Goal: Task Accomplishment & Management: Complete application form

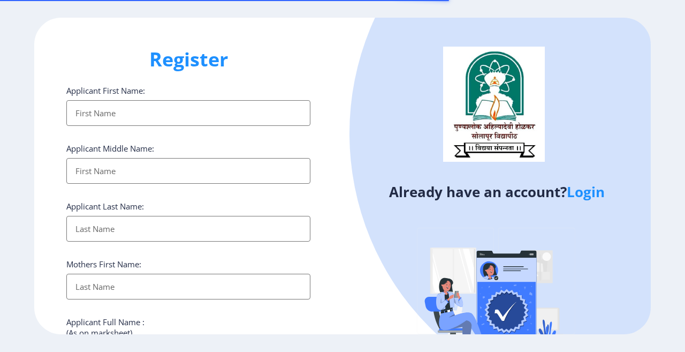
select select
click at [140, 111] on input "Applicant First Name:" at bounding box center [188, 113] width 244 height 26
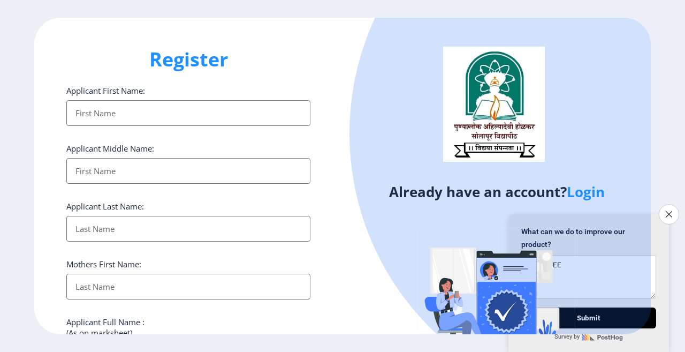
type textarea "VIADEHEE"
click at [140, 112] on input "Applicant First Name:" at bounding box center [188, 113] width 244 height 26
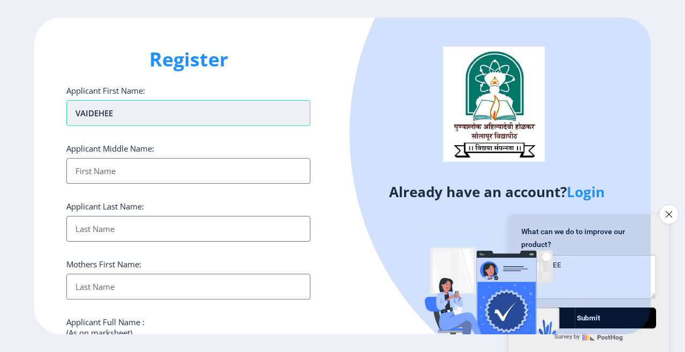
type input "VAIDEHEE"
type input "VILAS"
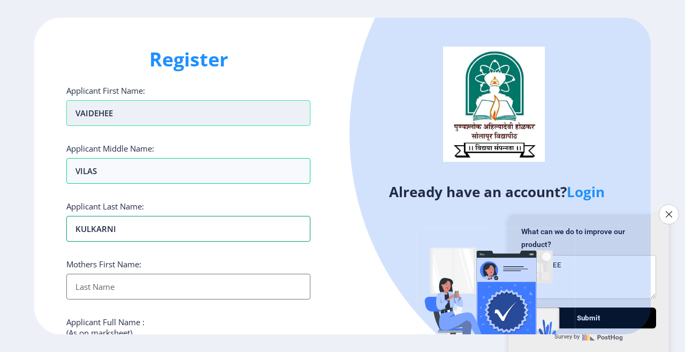
type input "KULKARNI"
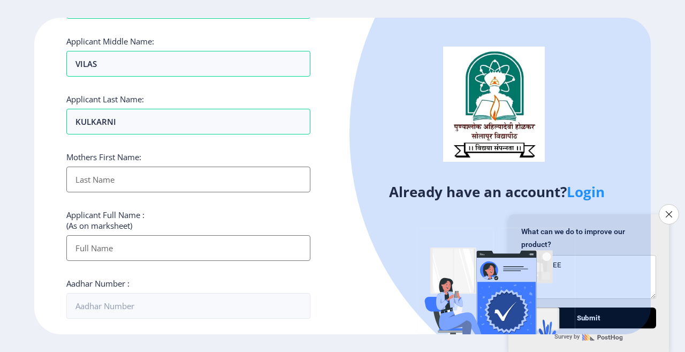
click at [110, 174] on input "Applicant First Name:" at bounding box center [188, 179] width 244 height 26
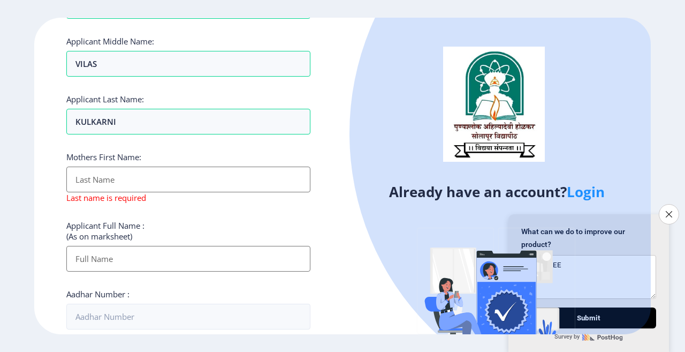
click at [91, 239] on div "Applicant Full Name : (As on marksheet)" at bounding box center [188, 245] width 244 height 51
type input "KU"
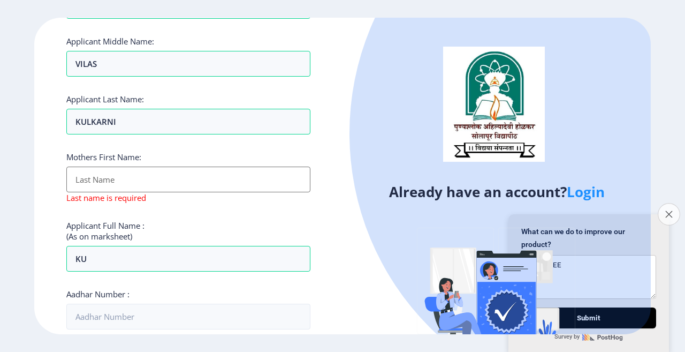
click at [667, 210] on icon "Close survey" at bounding box center [668, 213] width 7 height 7
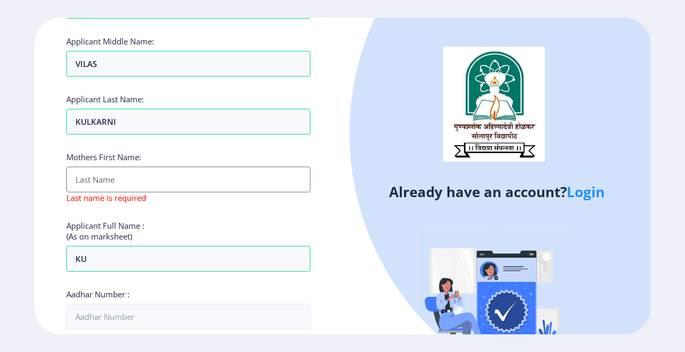
click at [104, 181] on input "Applicant First Name:" at bounding box center [188, 179] width 244 height 26
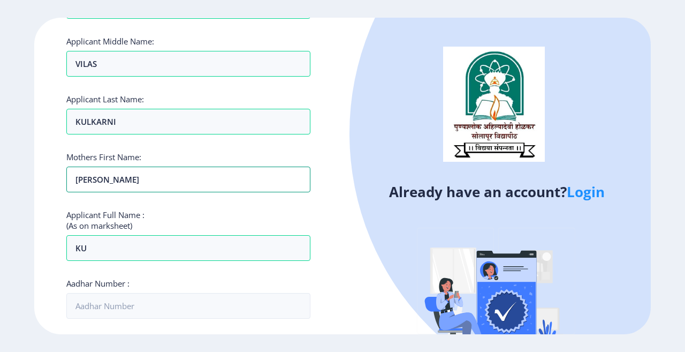
type input "[PERSON_NAME]"
click at [154, 201] on div "Applicant First Name: VAIDEHEE Applicant Middle Name: [PERSON_NAME] Applicant L…" at bounding box center [188, 300] width 244 height 644
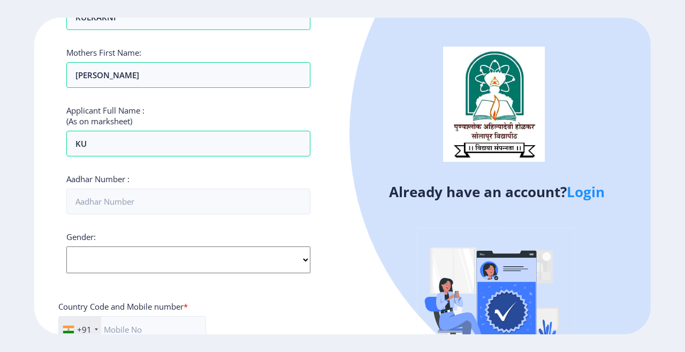
scroll to position [214, 0]
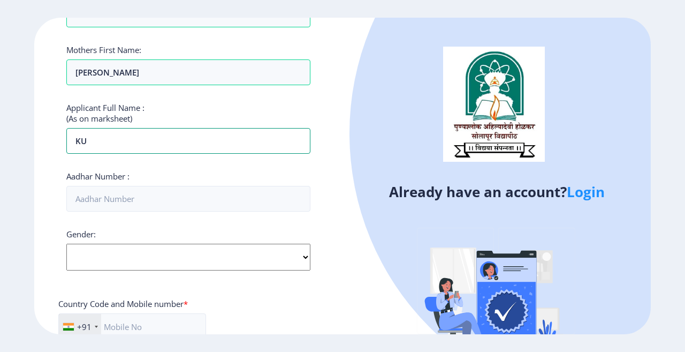
drag, startPoint x: 101, startPoint y: 143, endPoint x: 55, endPoint y: 143, distance: 46.6
click at [55, 143] on div "Register Applicant First Name: VAIDEHEE Applicant Middle Name: VILAS Applicant …" at bounding box center [188, 176] width 308 height 316
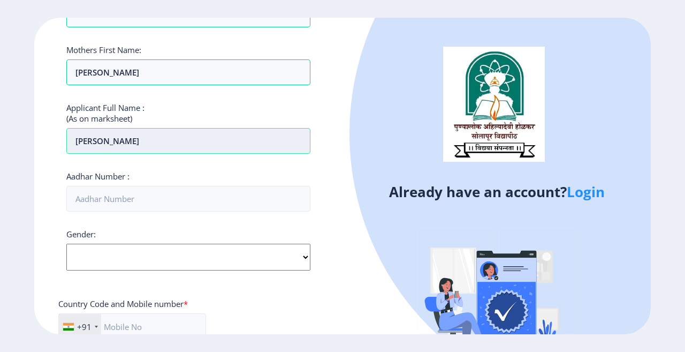
type input "[PERSON_NAME]"
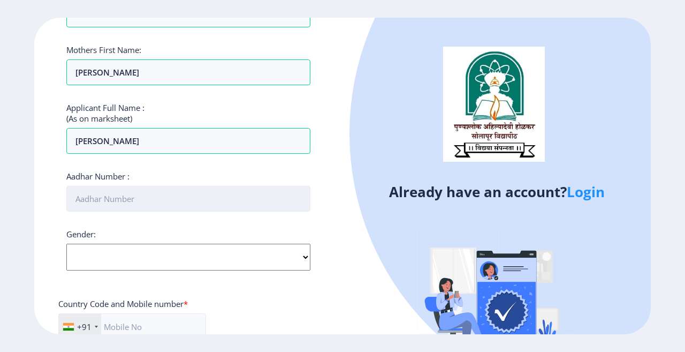
click at [125, 201] on input "Aadhar Number :" at bounding box center [188, 199] width 244 height 26
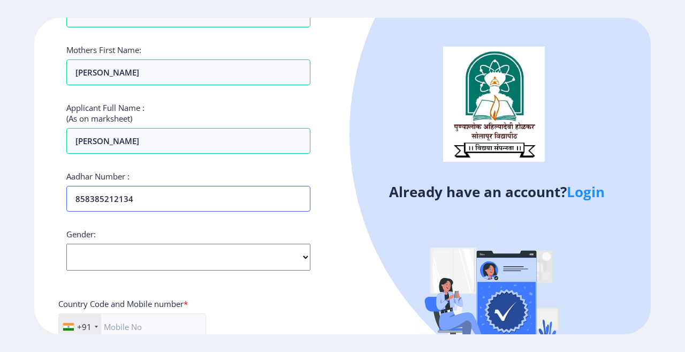
type input "858385212134"
click at [204, 252] on select "Select Gender [DEMOGRAPHIC_DATA] [DEMOGRAPHIC_DATA] Other" at bounding box center [188, 257] width 244 height 27
select select "[DEMOGRAPHIC_DATA]"
click at [66, 244] on select "Select Gender [DEMOGRAPHIC_DATA] [DEMOGRAPHIC_DATA] Other" at bounding box center [188, 257] width 244 height 27
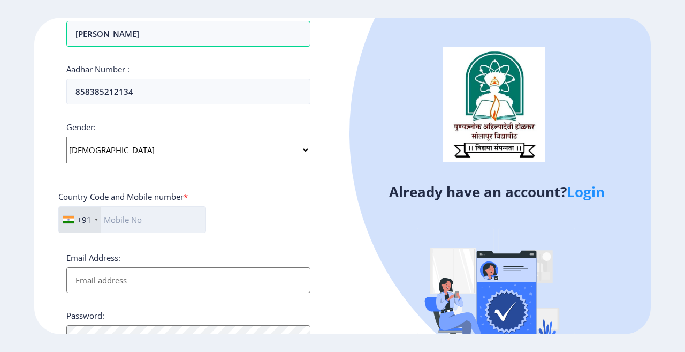
click at [131, 217] on input "text" at bounding box center [132, 219] width 148 height 27
type input "8237871563"
click at [193, 279] on input "Email Address:" at bounding box center [188, 280] width 244 height 26
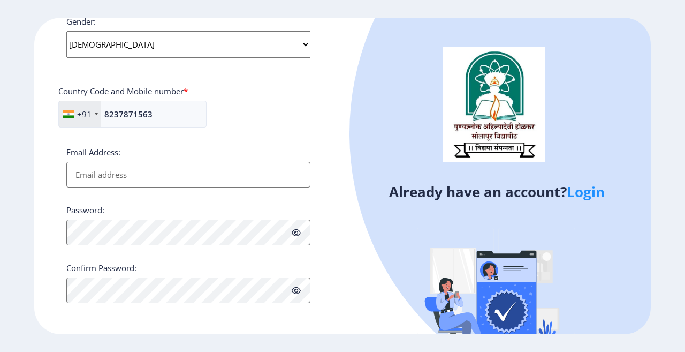
scroll to position [429, 0]
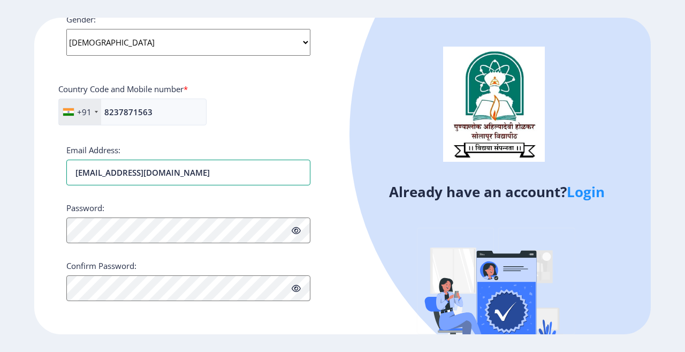
type input "[EMAIL_ADDRESS][DOMAIN_NAME]"
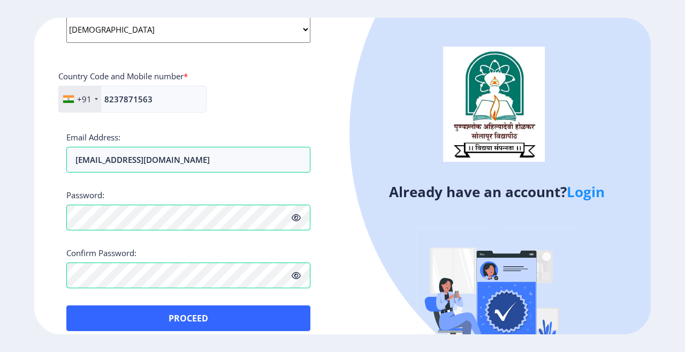
click at [246, 98] on div "+91 [GEOGRAPHIC_DATA] ([GEOGRAPHIC_DATA]) +91 [GEOGRAPHIC_DATA] (‫[GEOGRAPHIC_D…" at bounding box center [188, 103] width 260 height 35
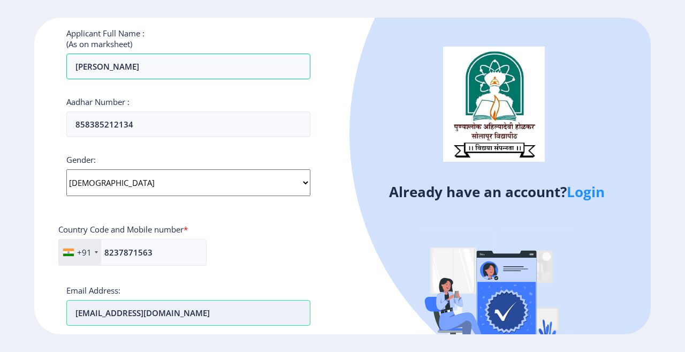
scroll to position [454, 0]
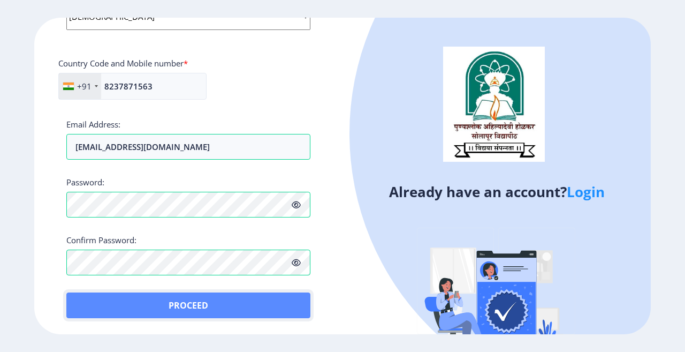
click at [209, 305] on button "Proceed" at bounding box center [188, 305] width 244 height 26
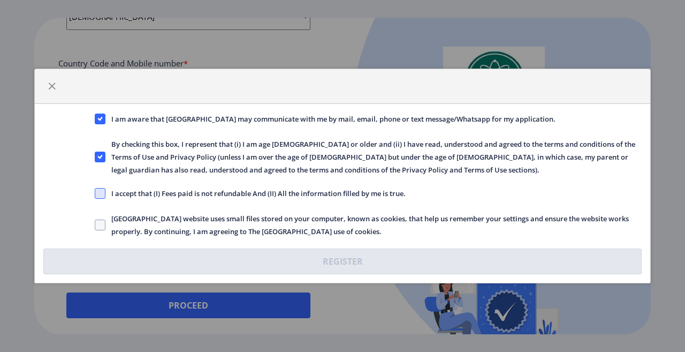
click at [102, 196] on span at bounding box center [100, 193] width 11 height 11
click at [95, 194] on input "I accept that (I) Fees paid is not refundable And (II) All the information fill…" at bounding box center [95, 193] width 1 height 1
checkbox input "true"
click at [101, 223] on span at bounding box center [100, 224] width 11 height 11
click at [95, 225] on input "[GEOGRAPHIC_DATA] website uses small files stored on your computer, known as co…" at bounding box center [95, 225] width 1 height 1
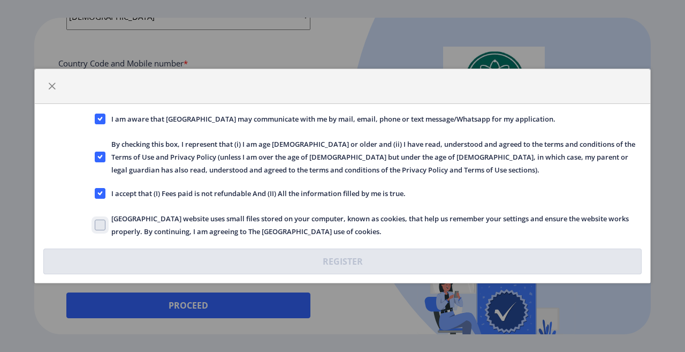
checkbox input "true"
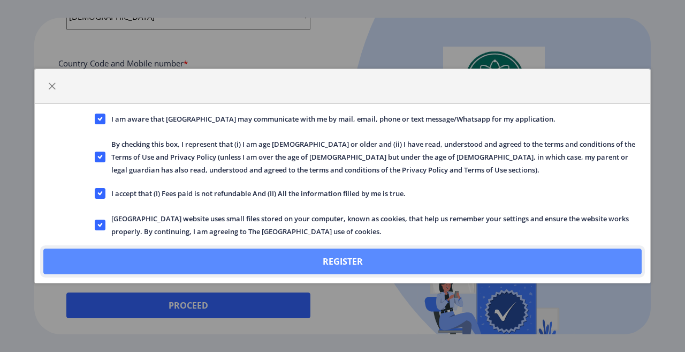
click at [319, 260] on button "Register" at bounding box center [342, 261] width 598 height 26
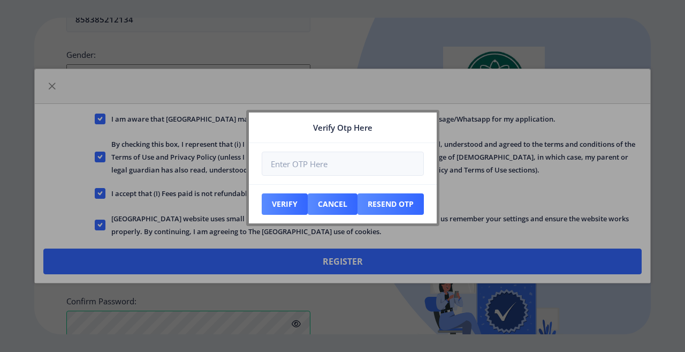
scroll to position [515, 0]
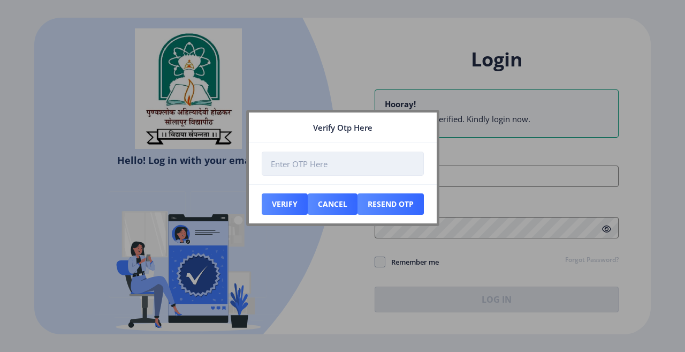
click at [322, 162] on input "number" at bounding box center [343, 163] width 162 height 24
click at [308, 204] on button "Cancel" at bounding box center [285, 203] width 46 height 21
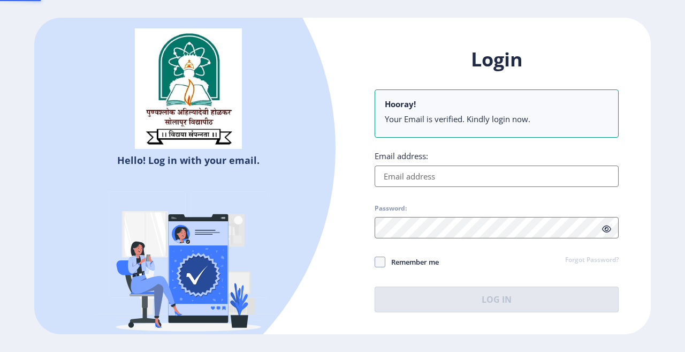
select select
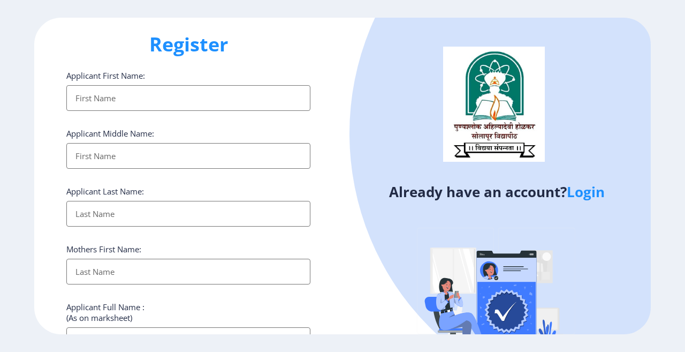
scroll to position [1, 0]
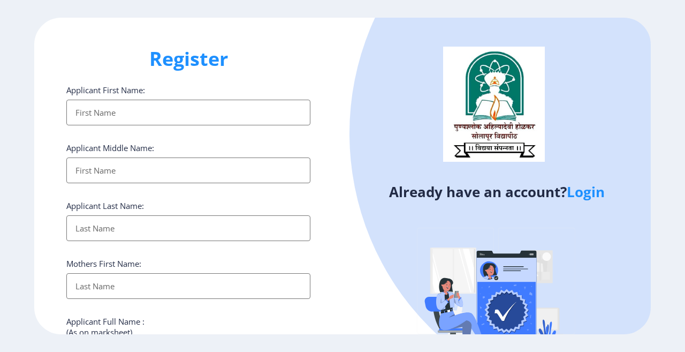
click at [116, 124] on input "Applicant First Name:" at bounding box center [188, 113] width 244 height 26
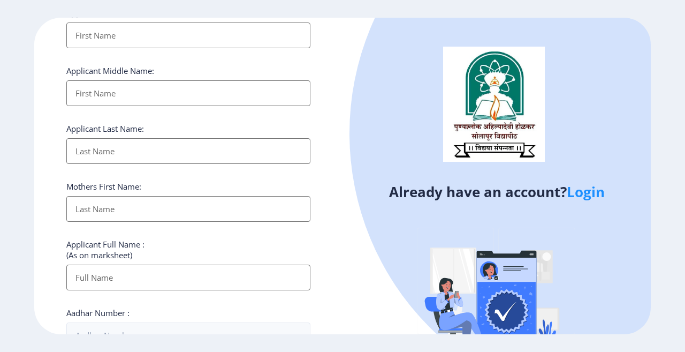
scroll to position [0, 0]
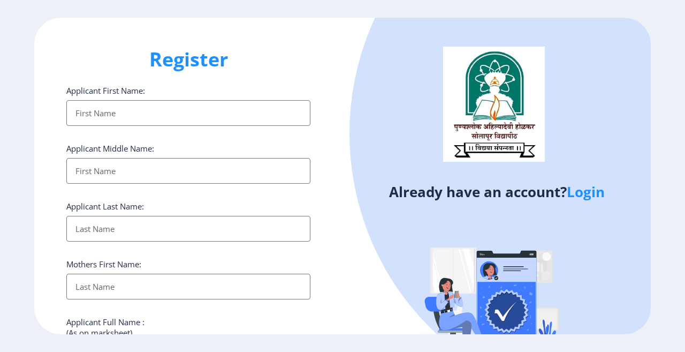
click at [155, 118] on input "Applicant First Name:" at bounding box center [188, 113] width 244 height 26
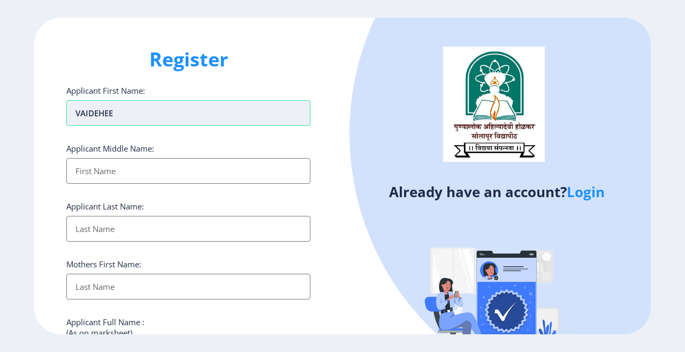
type input "VAIDEHEE"
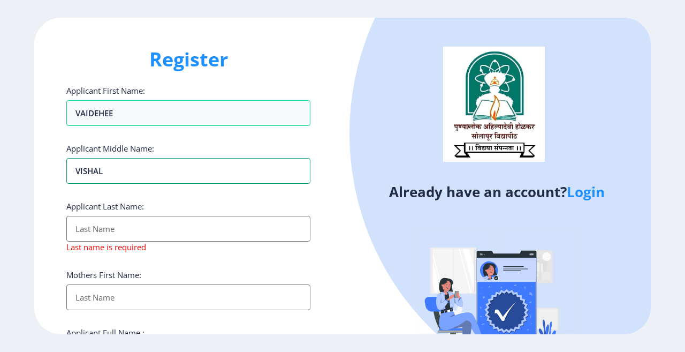
drag, startPoint x: 57, startPoint y: 154, endPoint x: 43, endPoint y: 151, distance: 14.8
click at [43, 151] on div "Register Applicant First Name: VAIDEHEE Applicant Middle Name: VISHAL Applicant…" at bounding box center [188, 176] width 308 height 316
type input "VILAS"
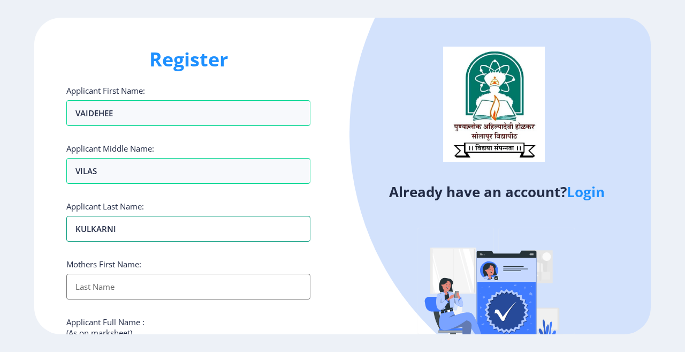
type input "KULKARNI"
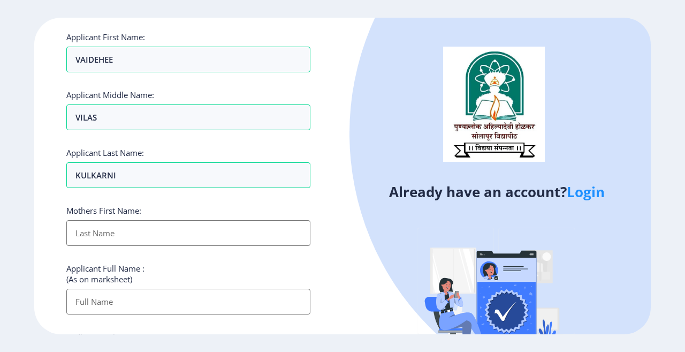
click at [107, 240] on input "Applicant First Name:" at bounding box center [188, 233] width 244 height 26
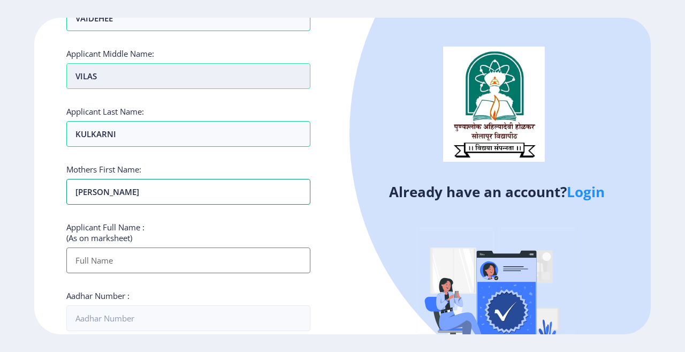
scroll to position [214, 0]
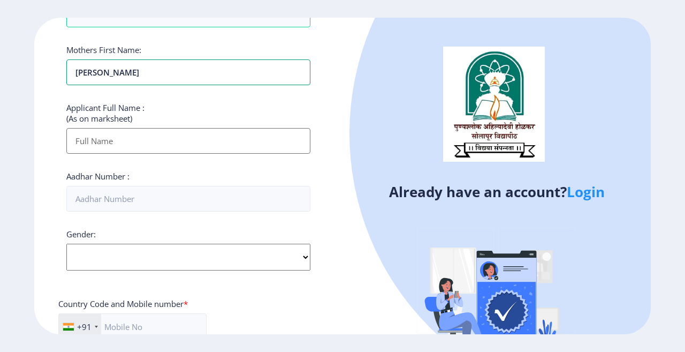
type input "[PERSON_NAME]"
click at [98, 140] on input "Applicant First Name:" at bounding box center [188, 141] width 244 height 26
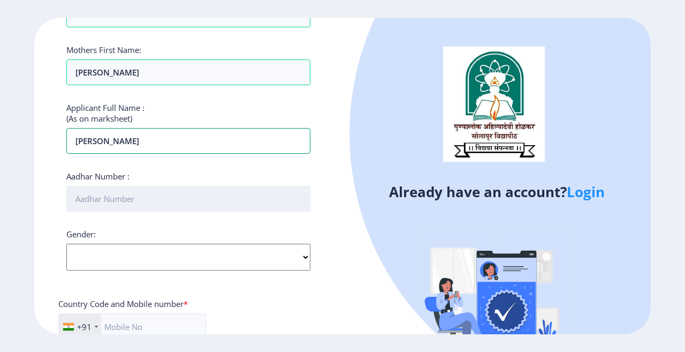
type input "[PERSON_NAME]"
click at [94, 196] on input "Aadhar Number :" at bounding box center [188, 199] width 244 height 26
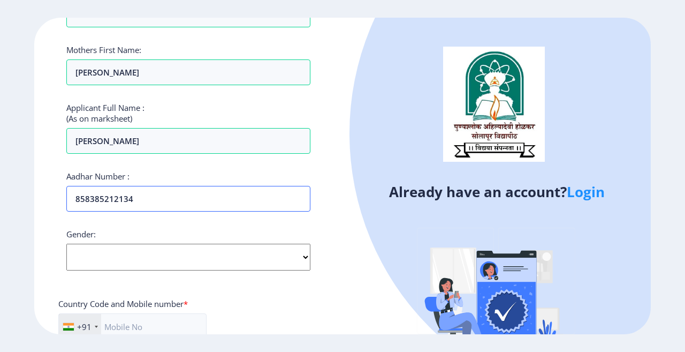
type input "858385212134"
click at [86, 258] on select "Select Gender [DEMOGRAPHIC_DATA] [DEMOGRAPHIC_DATA] Other" at bounding box center [188, 257] width 244 height 27
select select "[DEMOGRAPHIC_DATA]"
click at [66, 244] on select "Select Gender [DEMOGRAPHIC_DATA] [DEMOGRAPHIC_DATA] Other" at bounding box center [188, 257] width 244 height 27
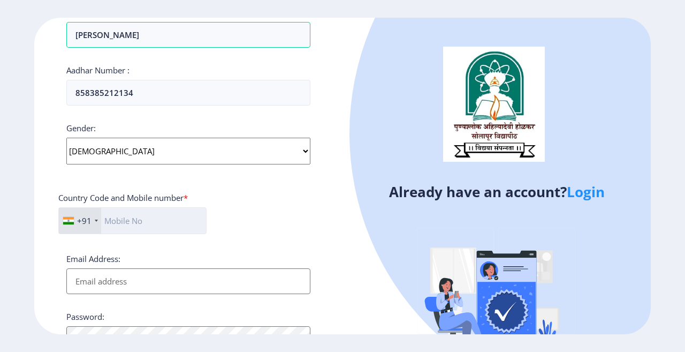
scroll to position [321, 0]
click at [135, 222] on input "text" at bounding box center [132, 219] width 148 height 27
click at [115, 276] on input "Email Address:" at bounding box center [188, 280] width 244 height 26
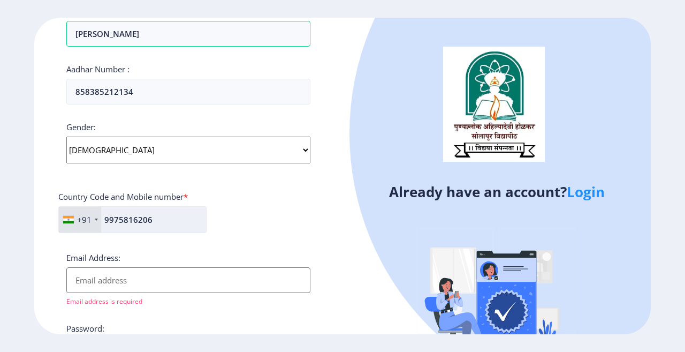
click at [181, 227] on input "9975816206" at bounding box center [132, 219] width 148 height 27
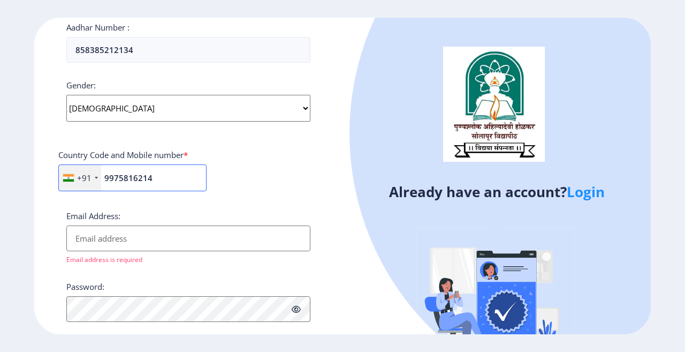
scroll to position [428, 0]
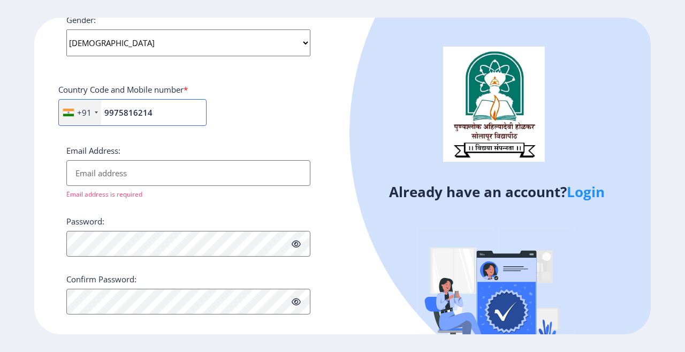
type input "9975816214"
click at [109, 179] on input "Email Address:" at bounding box center [188, 173] width 244 height 26
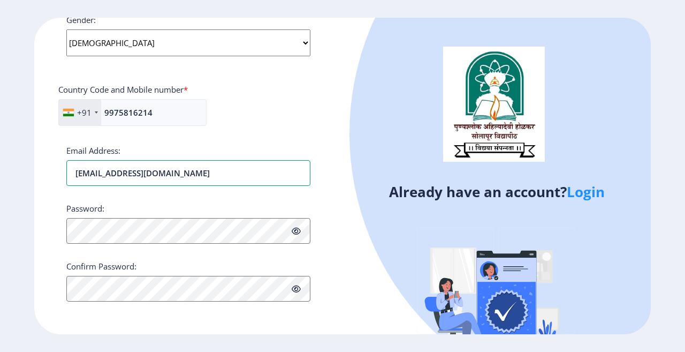
type input "[EMAIL_ADDRESS][DOMAIN_NAME]"
click at [297, 233] on icon at bounding box center [296, 231] width 9 height 8
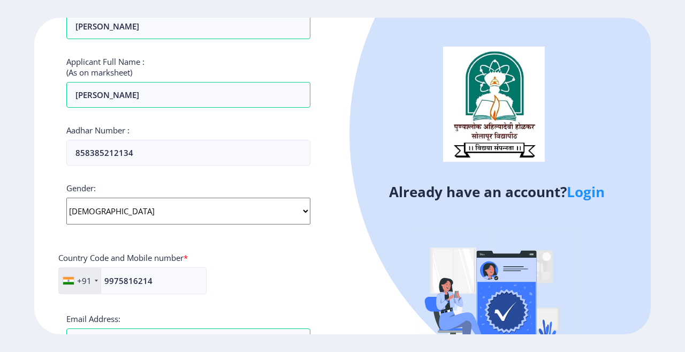
scroll to position [454, 0]
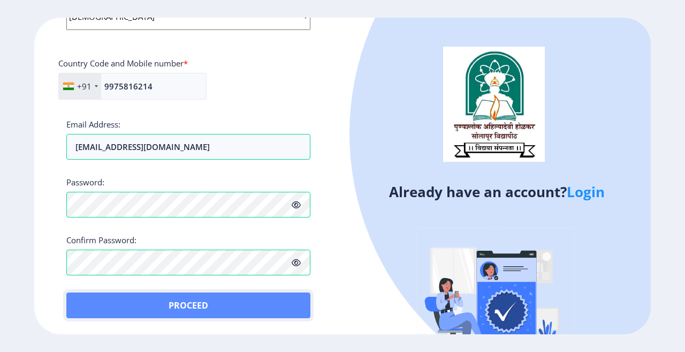
click at [177, 308] on button "Proceed" at bounding box center [188, 305] width 244 height 26
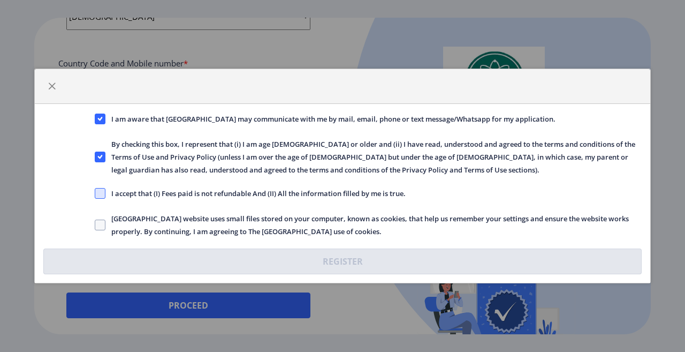
click at [103, 193] on span at bounding box center [100, 193] width 11 height 11
click at [95, 193] on input "I accept that (I) Fees paid is not refundable And (II) All the information fill…" at bounding box center [95, 193] width 1 height 1
checkbox input "true"
click at [103, 224] on span at bounding box center [100, 224] width 11 height 11
click at [95, 225] on input "[GEOGRAPHIC_DATA] website uses small files stored on your computer, known as co…" at bounding box center [95, 225] width 1 height 1
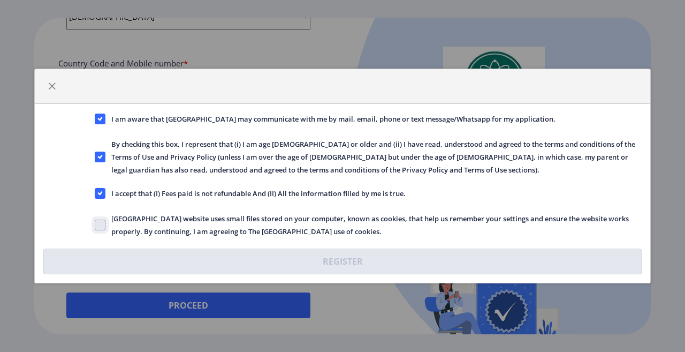
checkbox input "true"
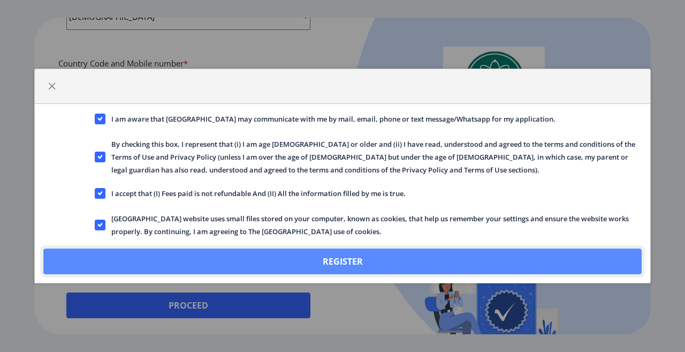
click at [341, 257] on button "Register" at bounding box center [342, 261] width 598 height 26
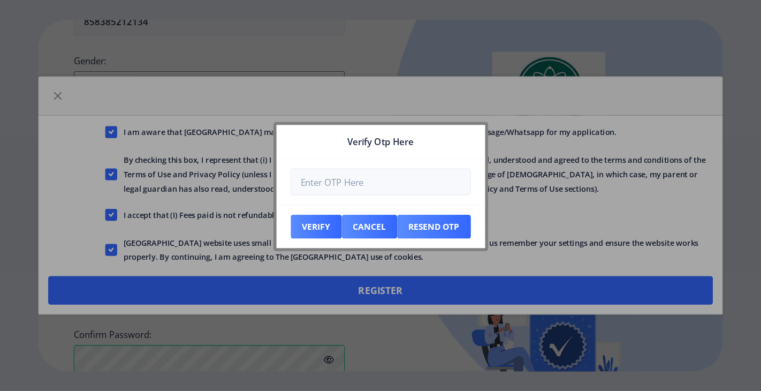
scroll to position [515, 0]
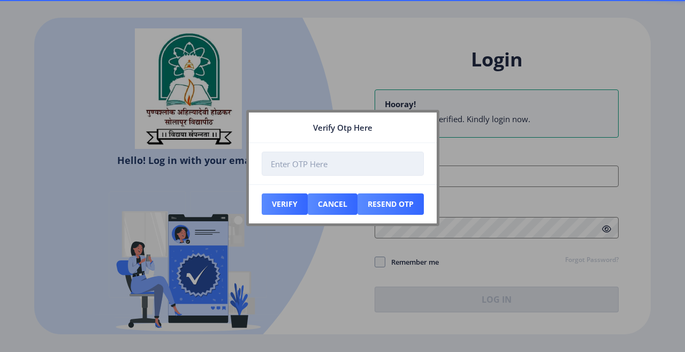
click at [302, 162] on input "number" at bounding box center [343, 163] width 162 height 24
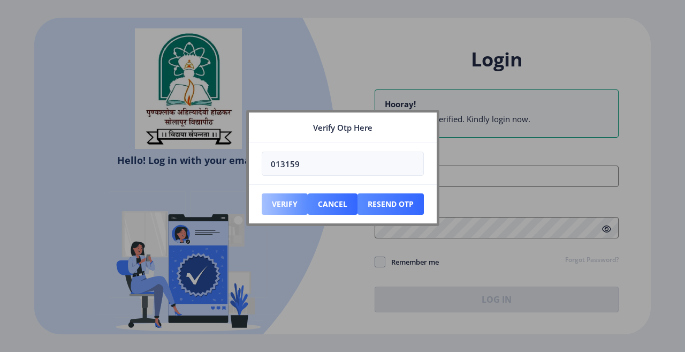
type input "013159"
click at [291, 203] on button "Verify" at bounding box center [285, 203] width 46 height 21
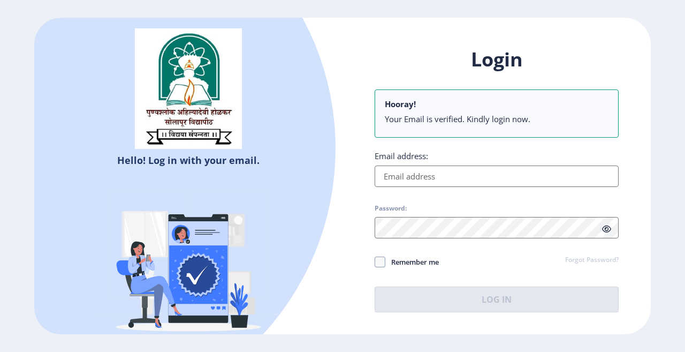
click at [420, 181] on input "Email address:" at bounding box center [497, 175] width 244 height 21
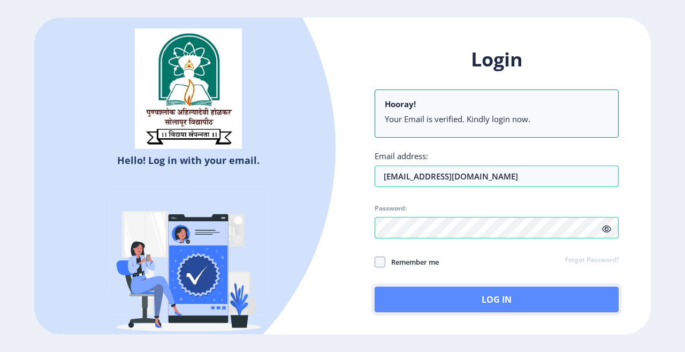
click at [456, 304] on button "Log In" at bounding box center [497, 299] width 244 height 26
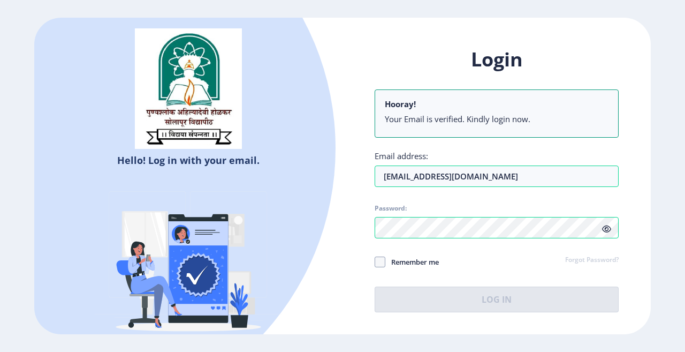
click at [607, 227] on icon at bounding box center [606, 229] width 9 height 8
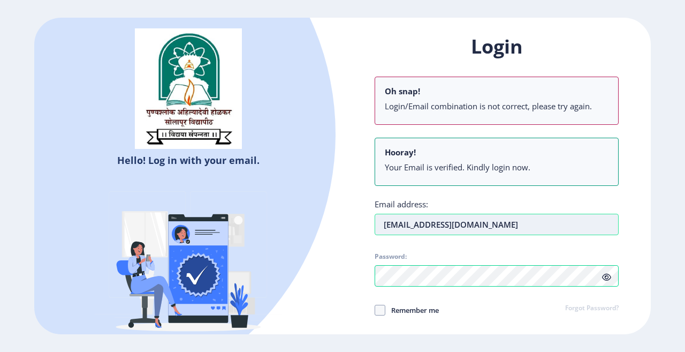
click at [417, 231] on input "[EMAIL_ADDRESS][DOMAIN_NAME]" at bounding box center [497, 224] width 244 height 21
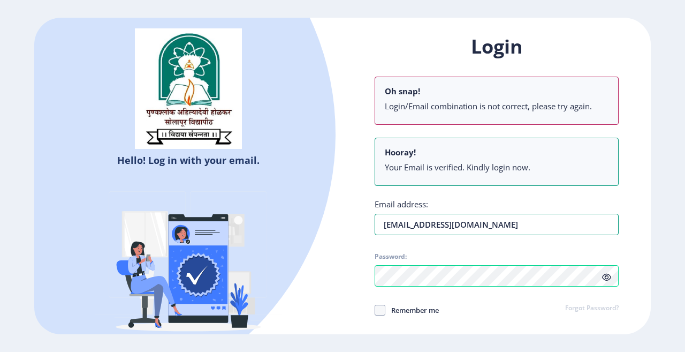
type input "[EMAIL_ADDRESS][DOMAIN_NAME]"
click at [338, 202] on div "Hello! Log in with your email. Don't have an account? Register" at bounding box center [188, 206] width 308 height 376
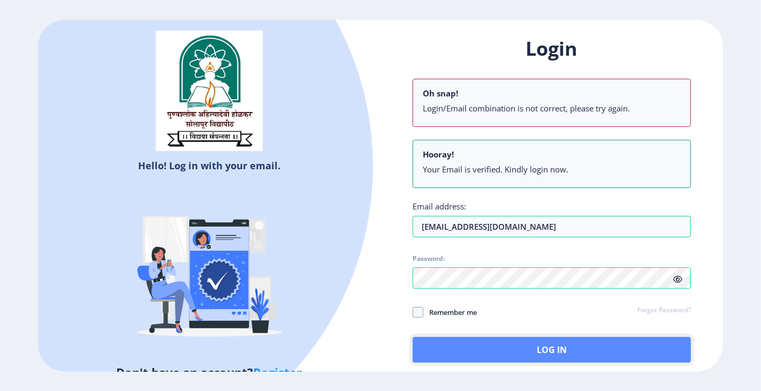
click at [491, 339] on button "Log In" at bounding box center [552, 350] width 278 height 26
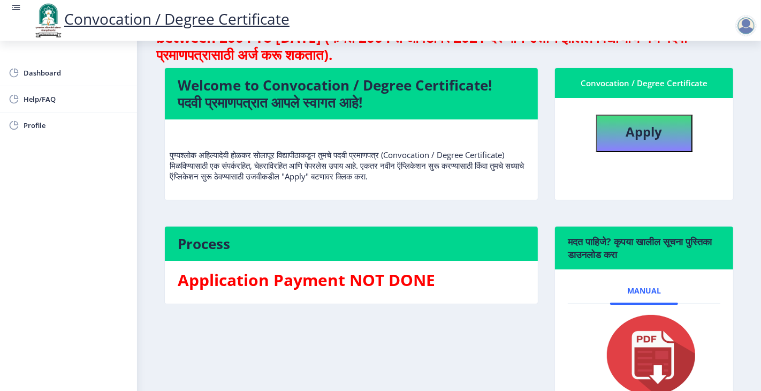
scroll to position [69, 0]
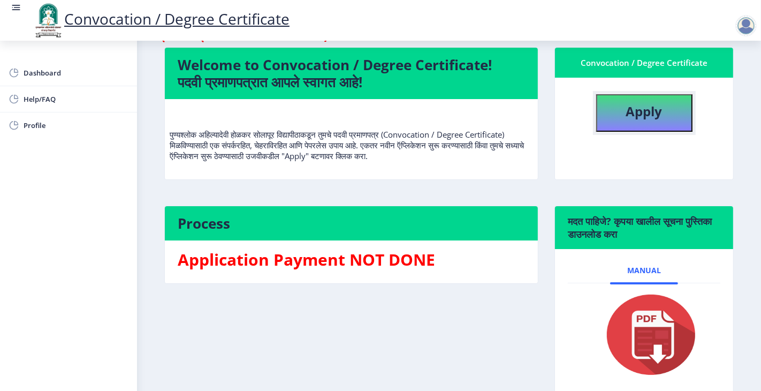
click at [611, 124] on button "Apply" at bounding box center [644, 112] width 96 height 37
select select
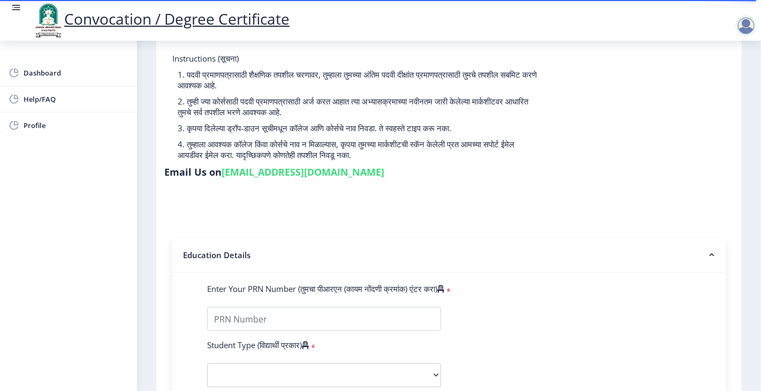
scroll to position [178, 0]
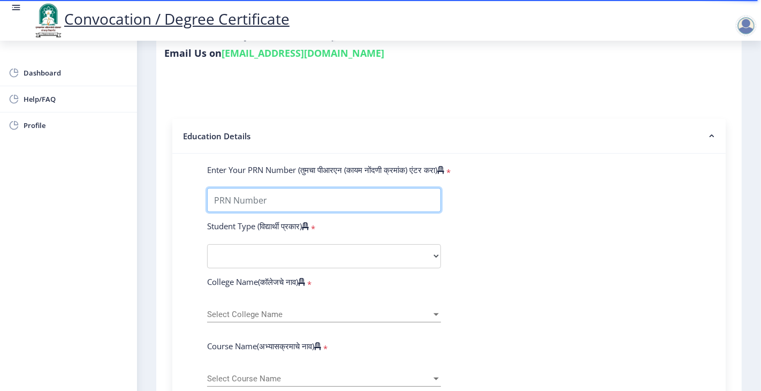
click at [287, 188] on input "Enter Your PRN Number (तुमचा पीआरएन (कायम नोंदणी क्रमांक) एंटर करा)" at bounding box center [324, 200] width 234 height 24
type input "2008032500195347"
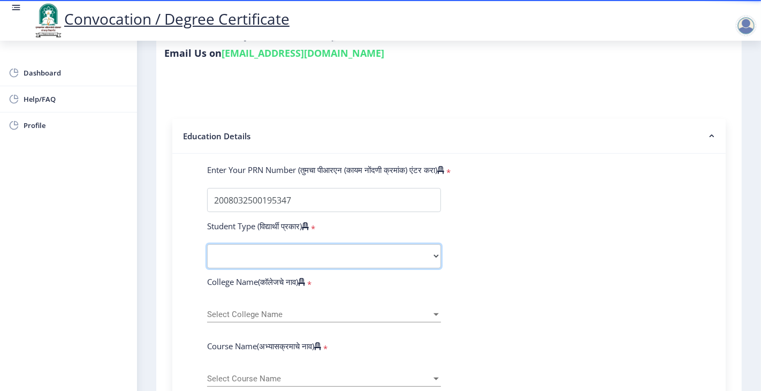
click at [297, 244] on select "Select Student Type Regular External" at bounding box center [324, 256] width 234 height 24
select select "Regular"
click at [207, 244] on select "Select Student Type Regular External" at bounding box center [324, 256] width 234 height 24
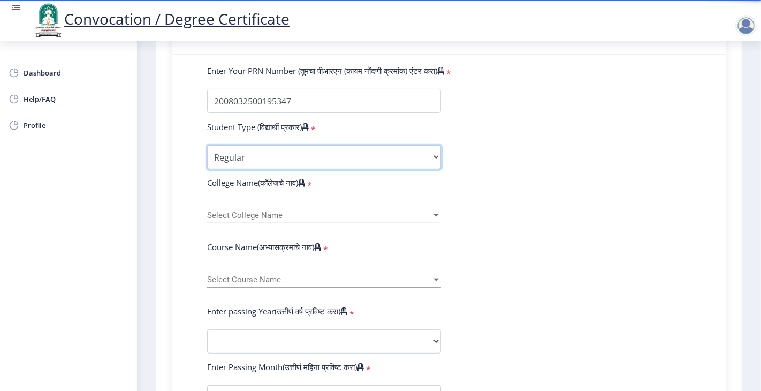
scroll to position [297, 0]
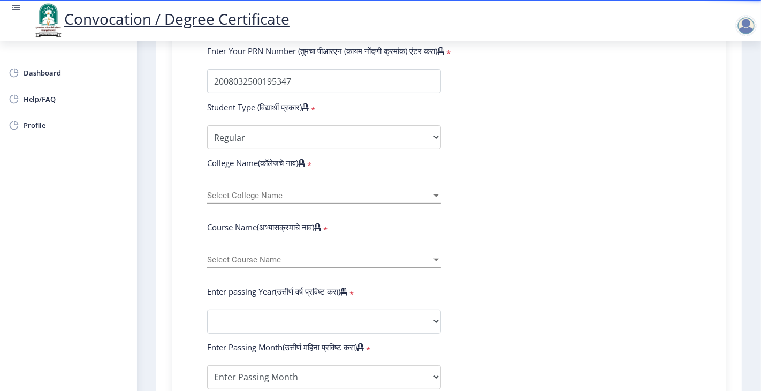
click at [340, 183] on div "Select College Name Select College Name" at bounding box center [324, 192] width 234 height 22
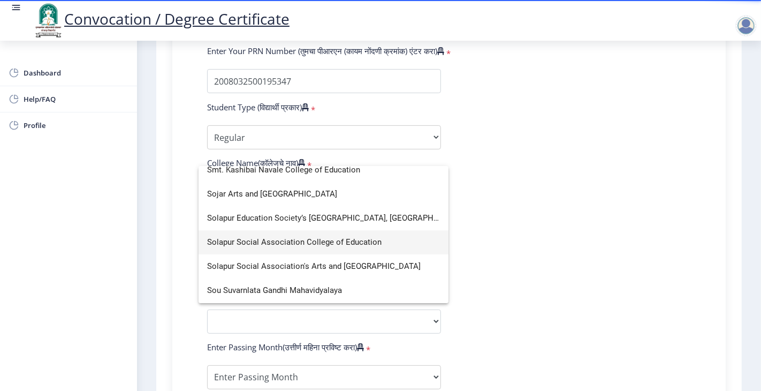
scroll to position [3669, 0]
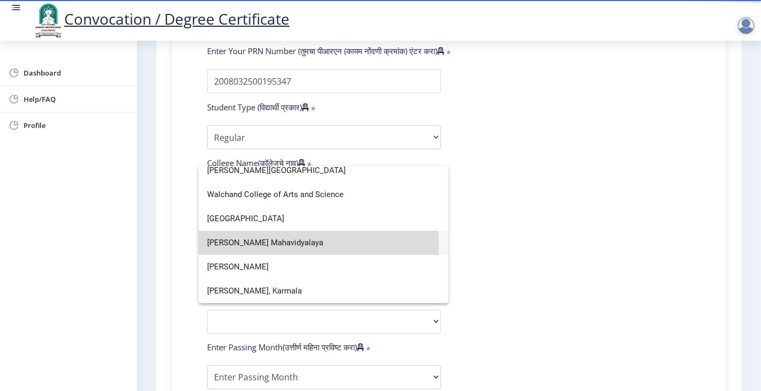
click at [316, 244] on span "[PERSON_NAME] Mahavidyalaya" at bounding box center [323, 243] width 233 height 24
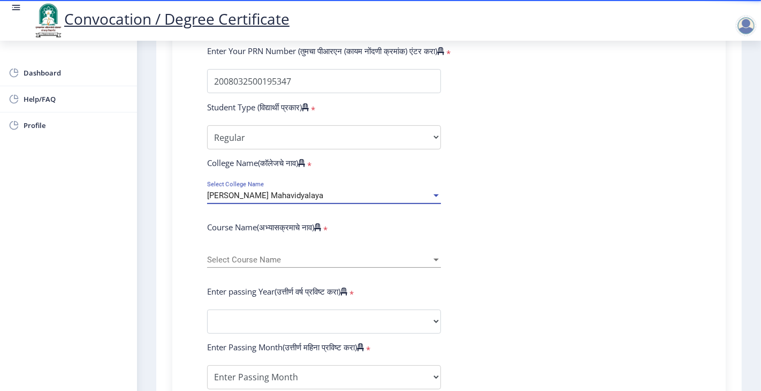
click at [320, 191] on span "[PERSON_NAME] Mahavidyalaya" at bounding box center [265, 196] width 116 height 10
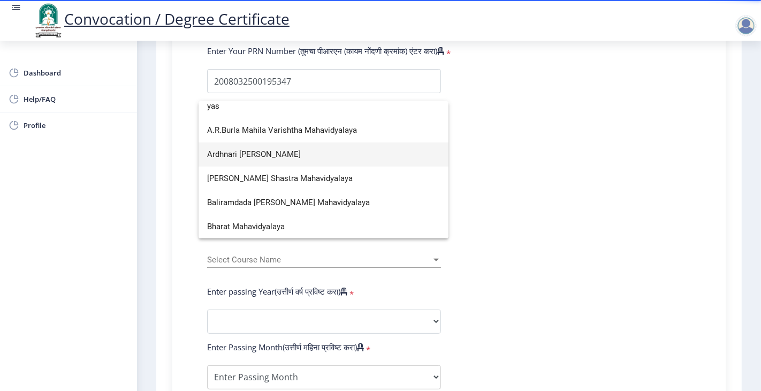
scroll to position [0, 0]
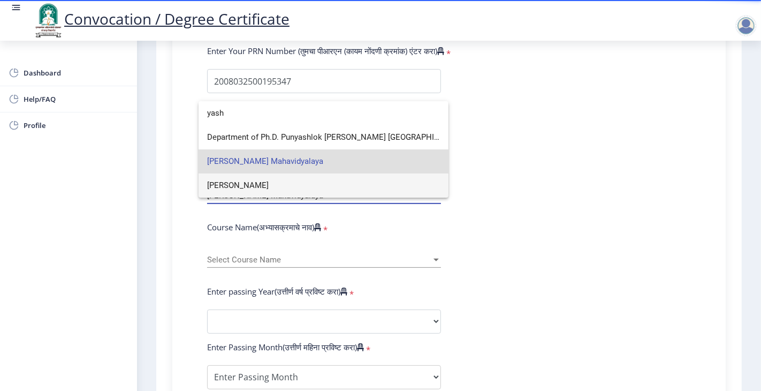
type input "yash"
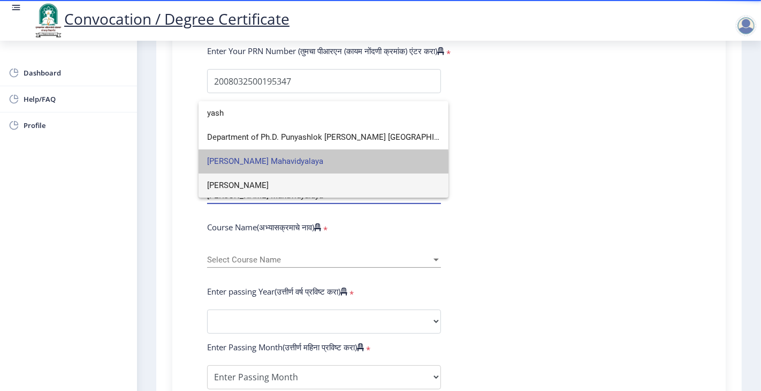
click at [314, 164] on span "[PERSON_NAME] Mahavidyalaya" at bounding box center [323, 161] width 233 height 24
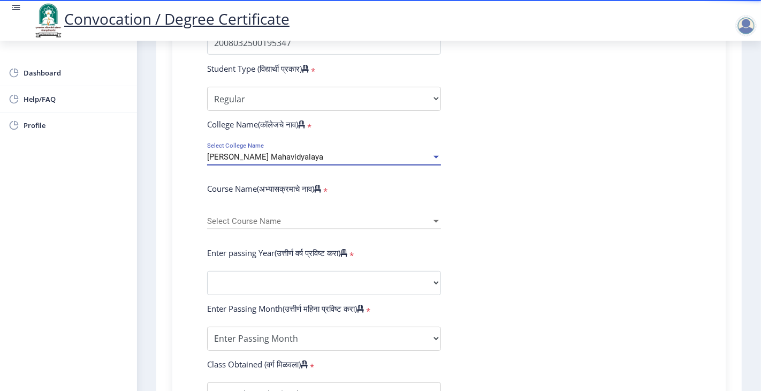
scroll to position [356, 0]
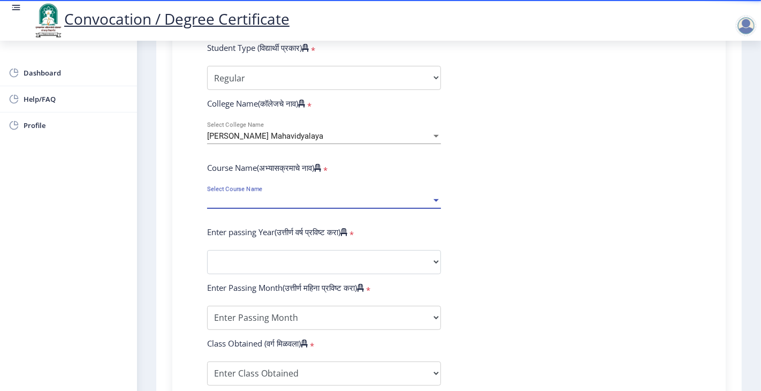
click at [330, 196] on span "Select Course Name" at bounding box center [319, 200] width 224 height 9
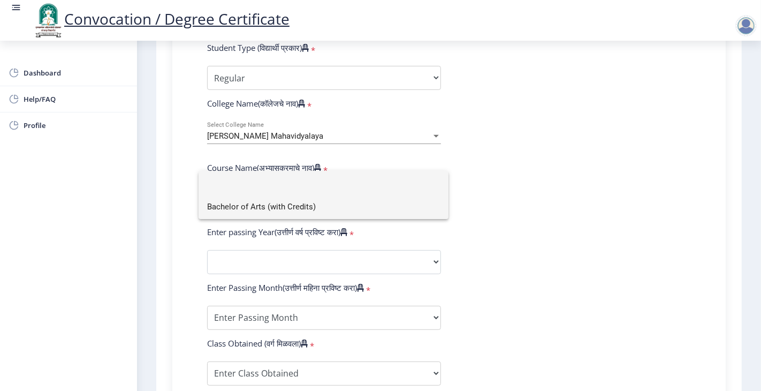
click at [275, 209] on span "Bachelor of Arts (with Credits)" at bounding box center [323, 207] width 233 height 24
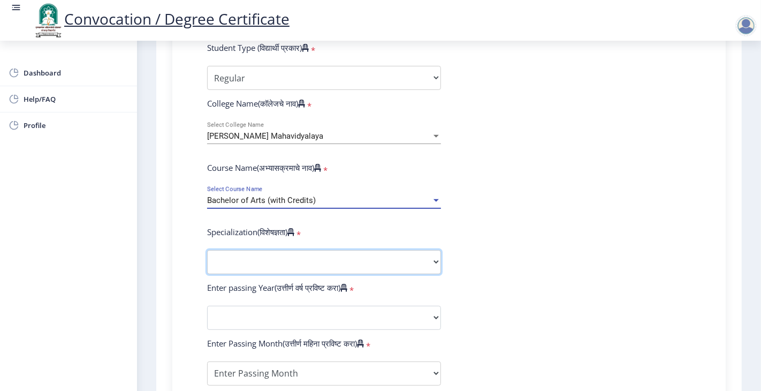
click at [327, 250] on select "Specialization English Geography Hindi Marathi Music Sanskrit Urdu Ancient Indi…" at bounding box center [324, 262] width 234 height 24
select select "English"
click at [207, 250] on select "Specialization English Geography Hindi Marathi Music Sanskrit Urdu Ancient Indi…" at bounding box center [324, 262] width 234 height 24
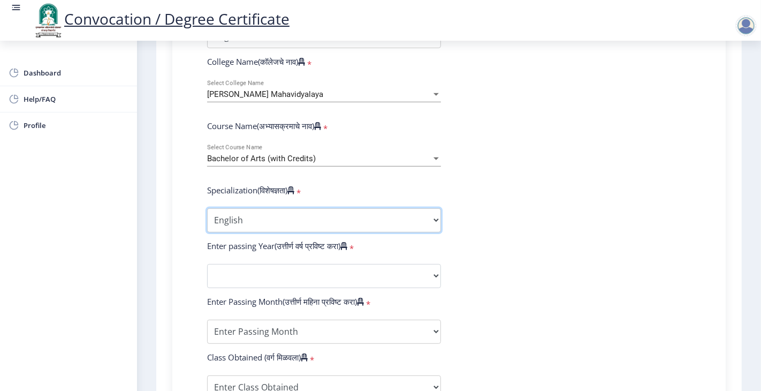
scroll to position [475, 0]
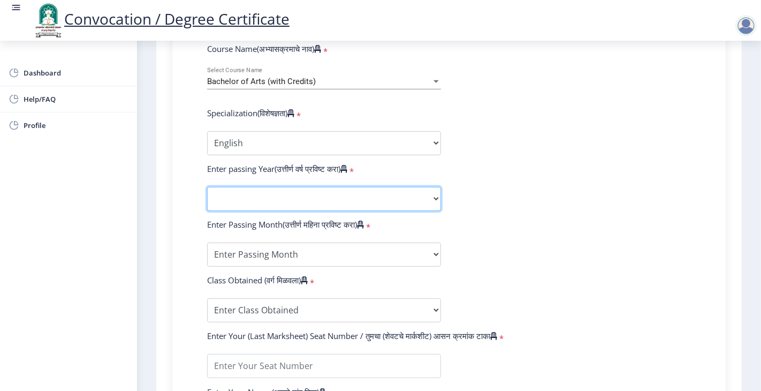
click at [275, 187] on select "2025 2024 2023 2022 2021 2020 2019 2018 2017 2016 2015 2014 2013 2012 2011 2010…" at bounding box center [324, 199] width 234 height 24
select select "2011"
click at [207, 187] on select "2025 2024 2023 2022 2021 2020 2019 2018 2017 2016 2015 2014 2013 2012 2011 2010…" at bounding box center [324, 199] width 234 height 24
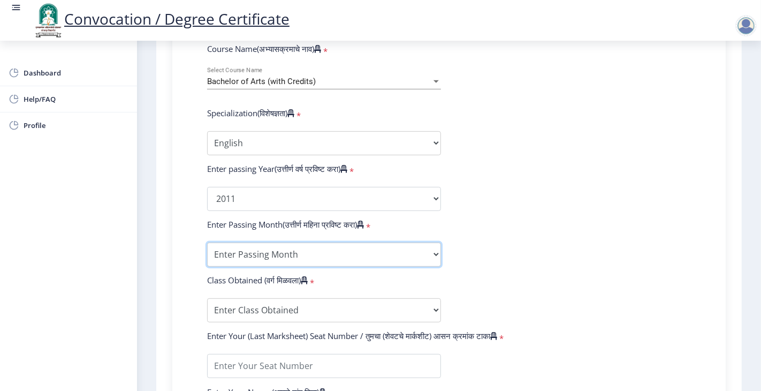
click at [282, 242] on select "Enter Passing Month March April May October November December" at bounding box center [324, 254] width 234 height 24
select select "March"
click at [207, 242] on select "Enter Passing Month March April May October November December" at bounding box center [324, 254] width 234 height 24
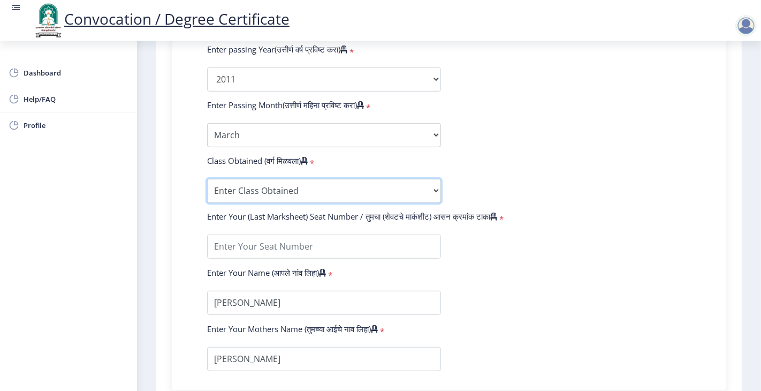
click at [252, 179] on select "Enter Class Obtained FIRST CLASS WITH DISTINCTION FIRST CLASS HIGHER SECOND CLA…" at bounding box center [324, 191] width 234 height 24
select select "FIRST CLASS"
click at [207, 179] on select "Enter Class Obtained FIRST CLASS WITH DISTINCTION FIRST CLASS HIGHER SECOND CLA…" at bounding box center [324, 191] width 234 height 24
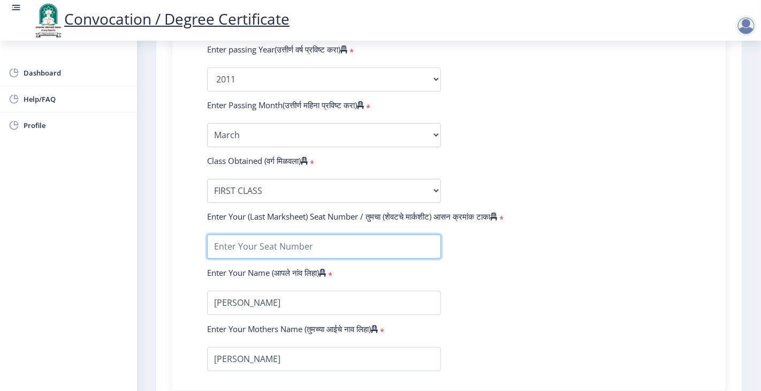
click at [271, 234] on input "textarea" at bounding box center [324, 246] width 234 height 24
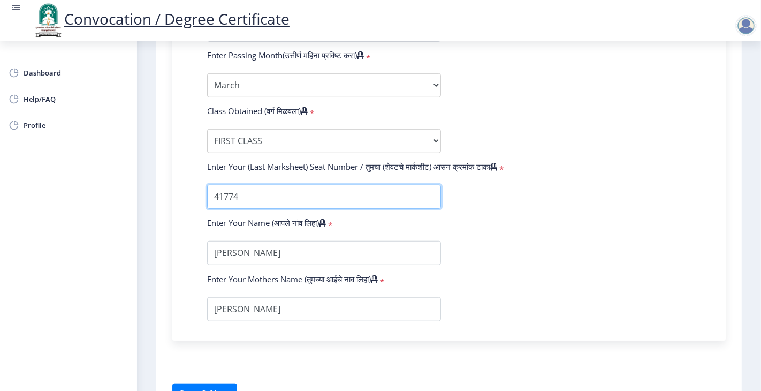
scroll to position [695, 0]
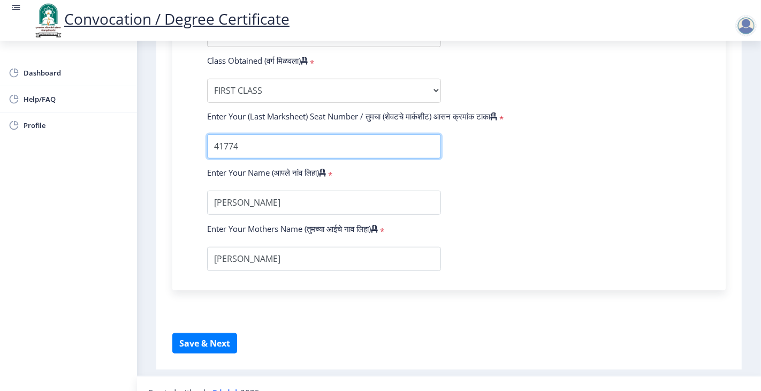
type input "41774"
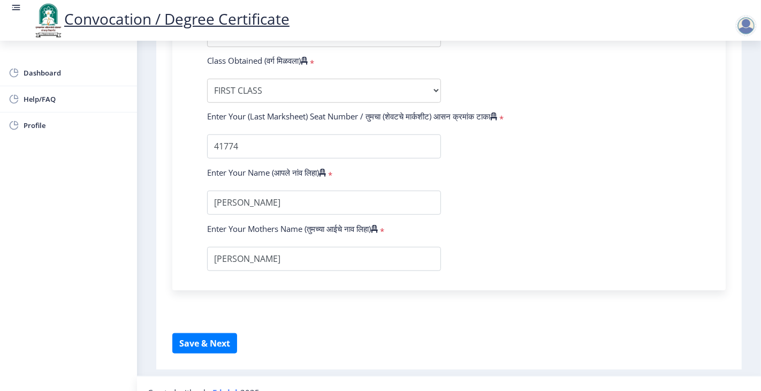
click at [213, 333] on button "Save & Next" at bounding box center [204, 343] width 65 height 20
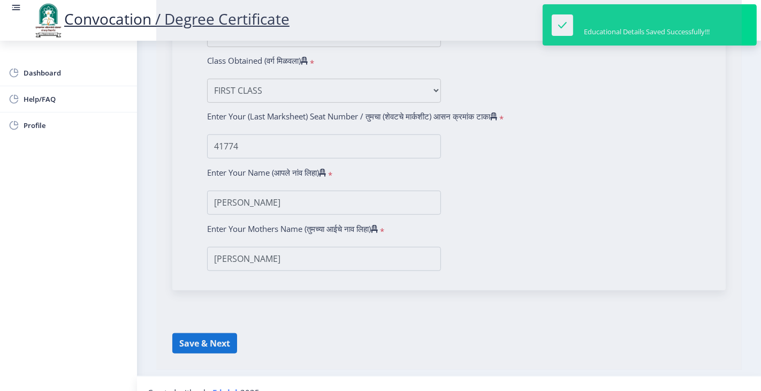
select select
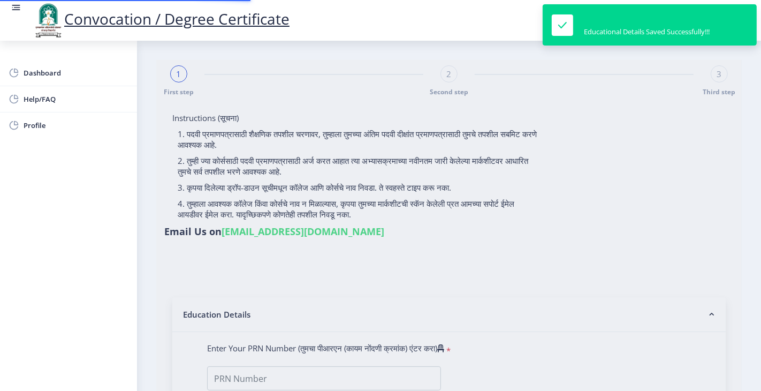
type input "2008032500195347"
select select "Regular"
select select "2011"
select select "March"
select select "FIRST CLASS"
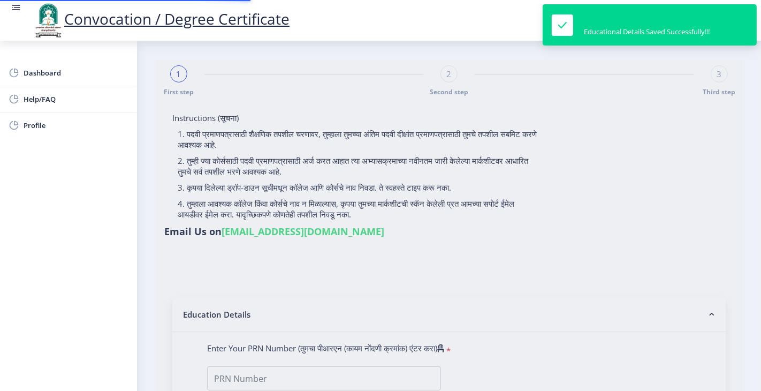
type input "41774"
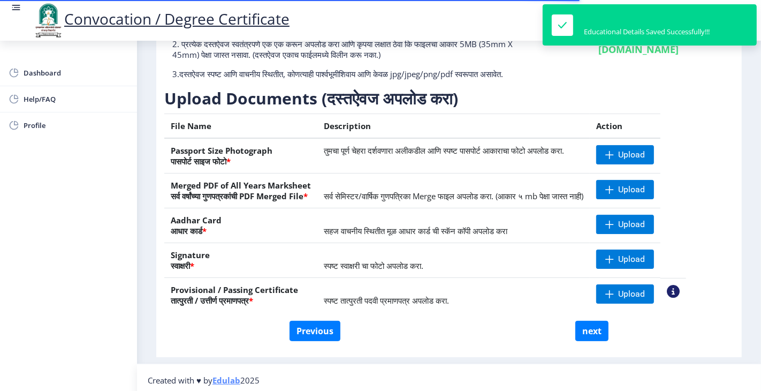
scroll to position [139, 0]
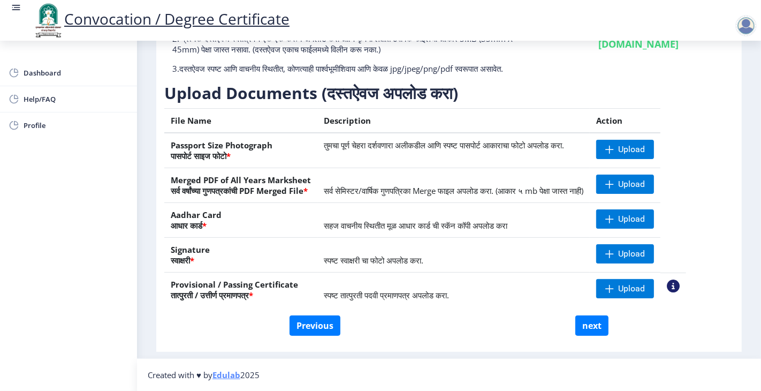
click at [22, 177] on div "Dashboard Help/FAQ Profile" at bounding box center [68, 216] width 137 height 350
click at [654, 148] on span "Upload" at bounding box center [625, 149] width 58 height 19
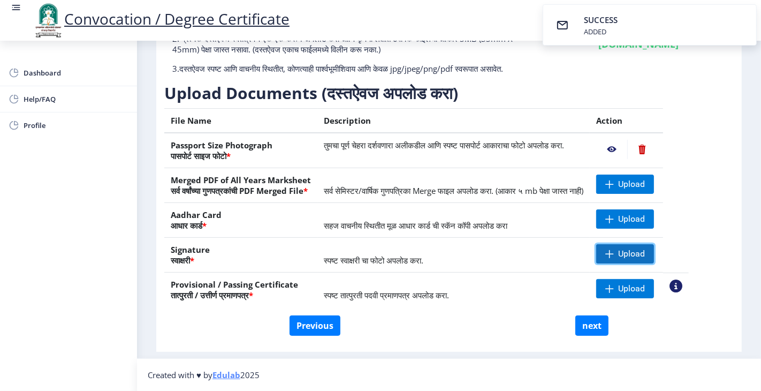
click at [645, 259] on span "Upload" at bounding box center [631, 253] width 27 height 11
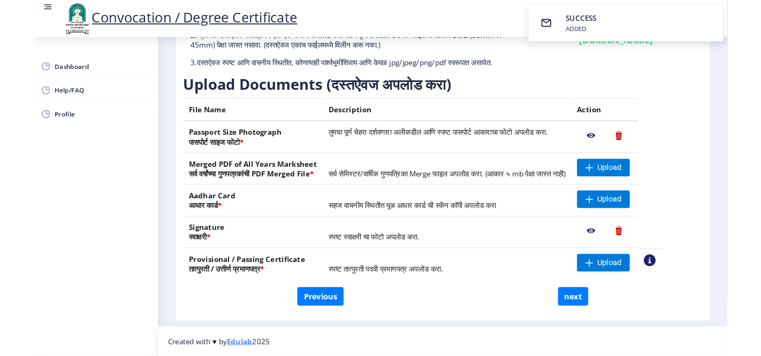
scroll to position [150, 0]
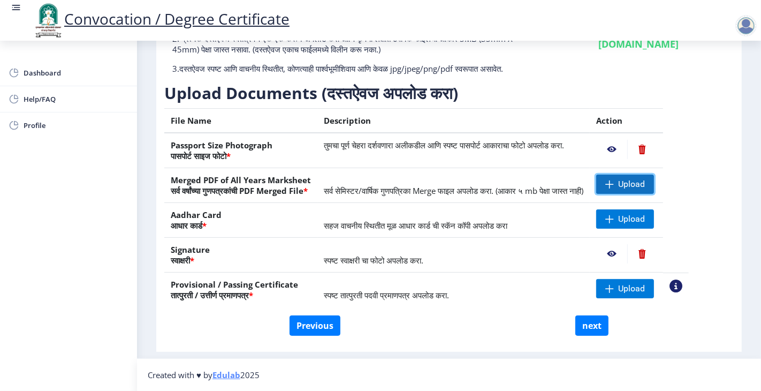
click at [614, 180] on span at bounding box center [609, 184] width 9 height 9
click at [614, 285] on span at bounding box center [609, 288] width 9 height 9
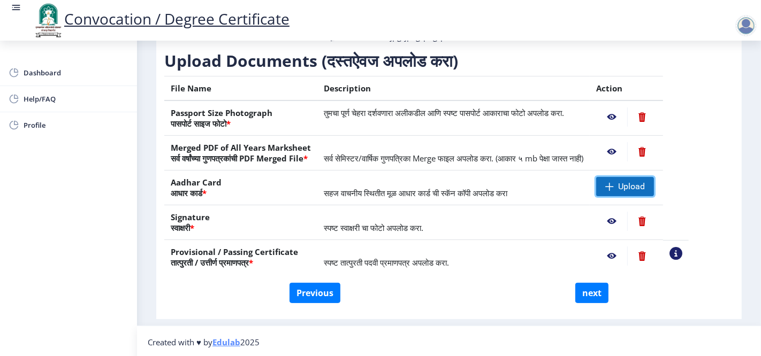
click at [614, 191] on span at bounding box center [609, 187] width 9 height 9
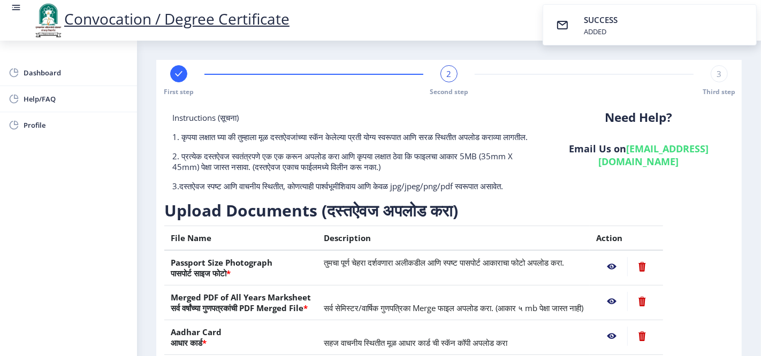
scroll to position [184, 0]
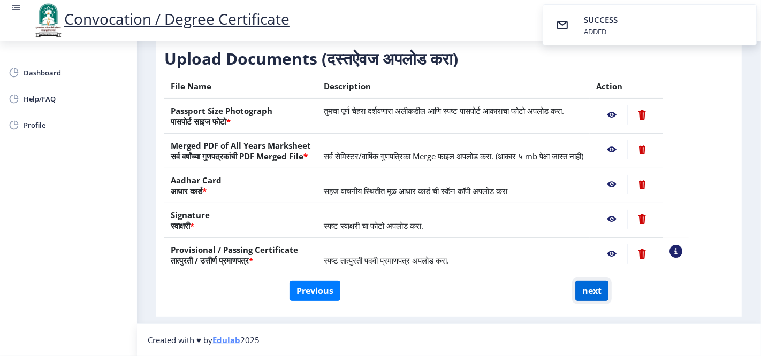
click at [593, 292] on button "next" at bounding box center [591, 291] width 33 height 20
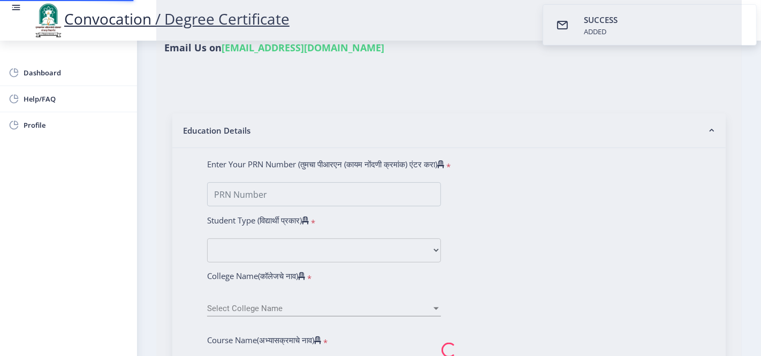
select select
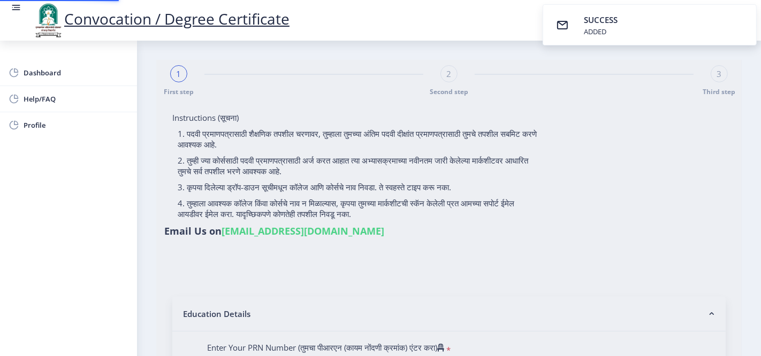
type input "[PERSON_NAME]"
type input "2008032500195347"
select select "Regular"
select select "2011"
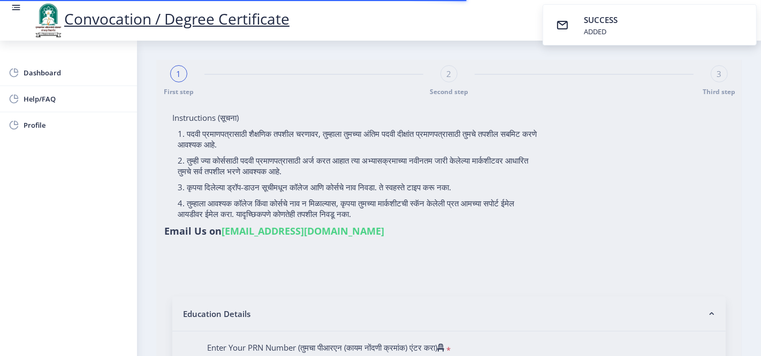
select select "March"
select select "FIRST CLASS"
type input "41774"
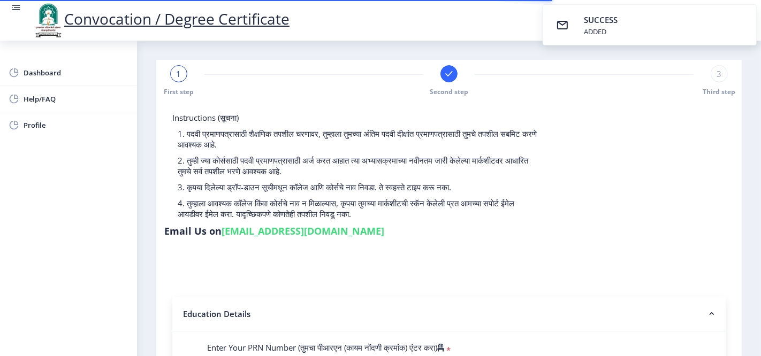
select select
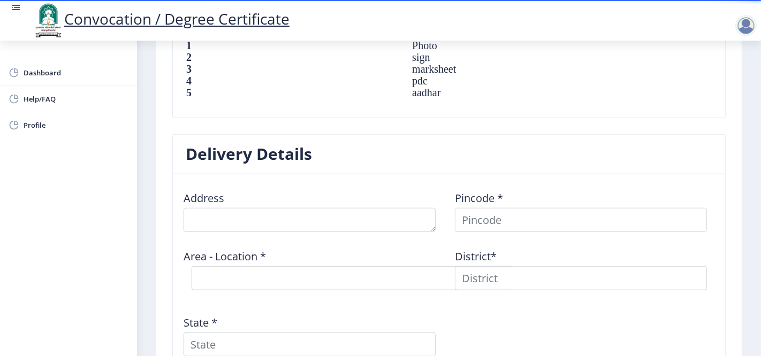
scroll to position [892, 0]
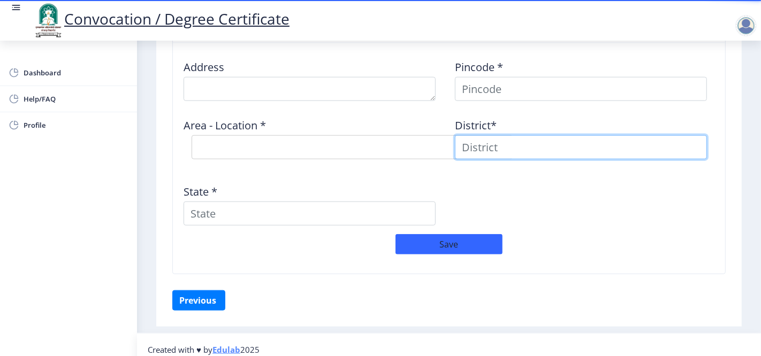
click at [478, 148] on input at bounding box center [581, 147] width 252 height 24
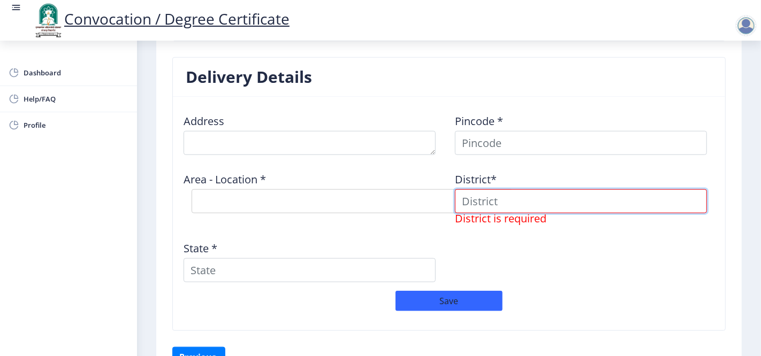
scroll to position [773, 0]
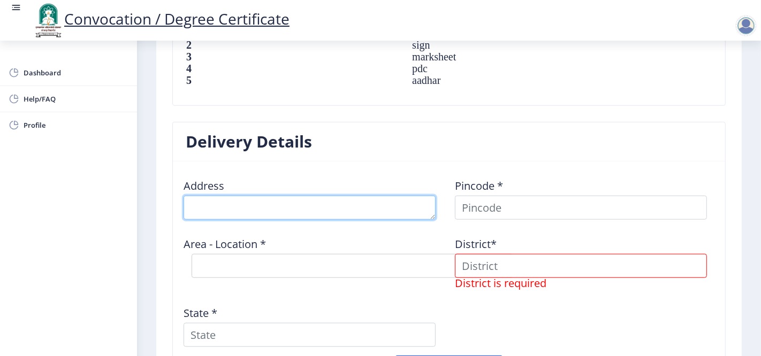
click at [284, 207] on textarea at bounding box center [310, 208] width 252 height 24
type textarea "[PERSON_NAME]"
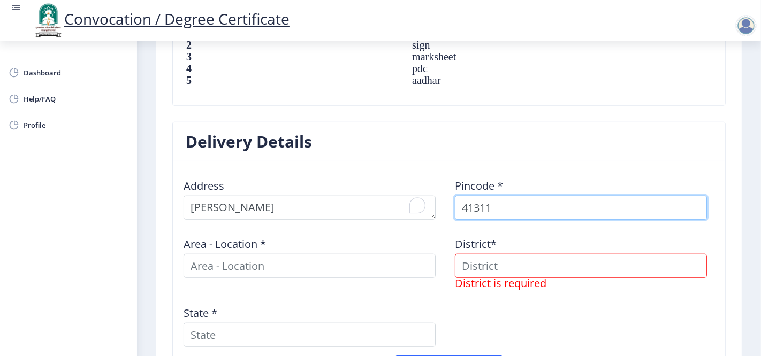
type input "413111"
select select
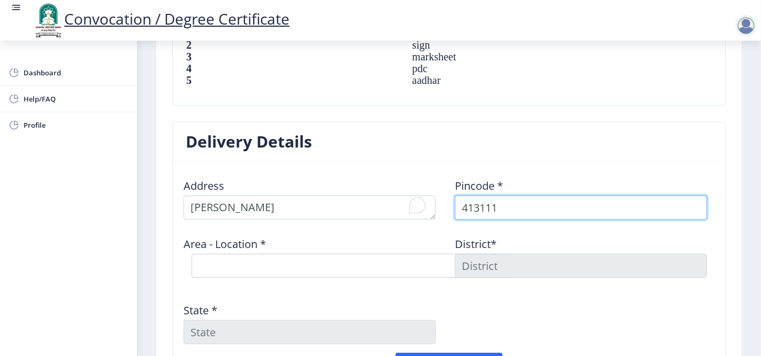
type input "413111"
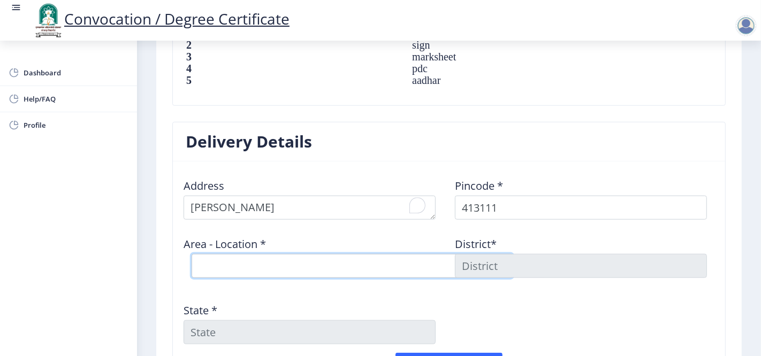
click at [330, 265] on select "Select Area Location [GEOGRAPHIC_DATA] B.O Girvi [PERSON_NAME] B.O Purandawade …" at bounding box center [352, 266] width 321 height 24
select select "3: Object"
click at [192, 254] on select "Select Area Location [GEOGRAPHIC_DATA] B.O Girvi [PERSON_NAME] B.O Purandawade …" at bounding box center [352, 266] width 321 height 24
type input "SOLAPUR"
type input "[GEOGRAPHIC_DATA]"
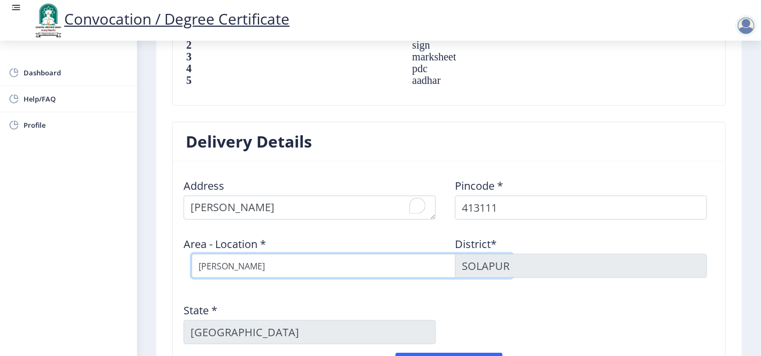
scroll to position [832, 0]
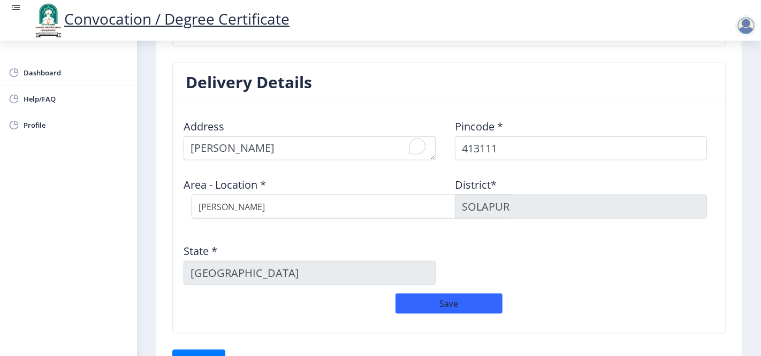
drag, startPoint x: 534, startPoint y: 247, endPoint x: 498, endPoint y: 265, distance: 40.5
click at [532, 248] on div "Address Pincode * 413111 Area - Location * Select Area Location [GEOGRAPHIC_DAT…" at bounding box center [449, 202] width 543 height 183
click at [433, 302] on button "Save" at bounding box center [449, 304] width 107 height 20
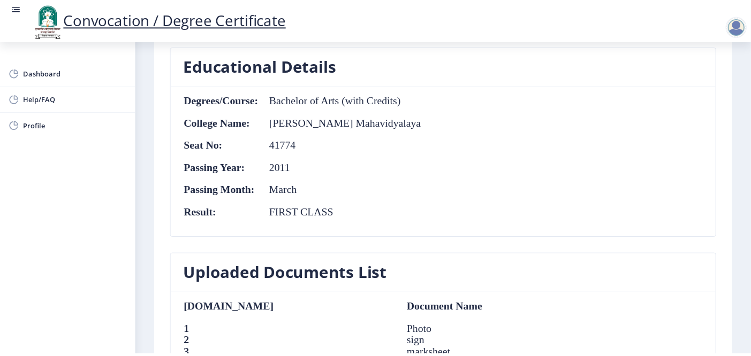
scroll to position [924, 0]
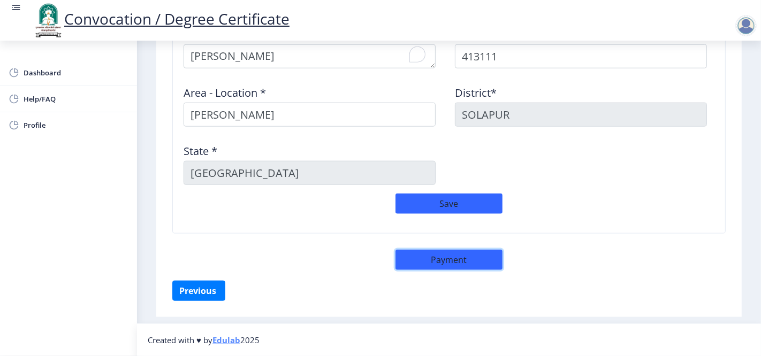
click at [443, 261] on button "Payment" at bounding box center [449, 260] width 107 height 20
select select "sealed"
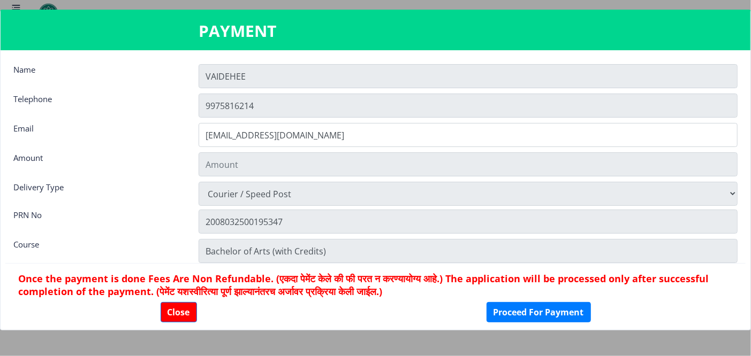
type input "1885"
click at [506, 312] on button "Proceed For Payment" at bounding box center [539, 312] width 104 height 20
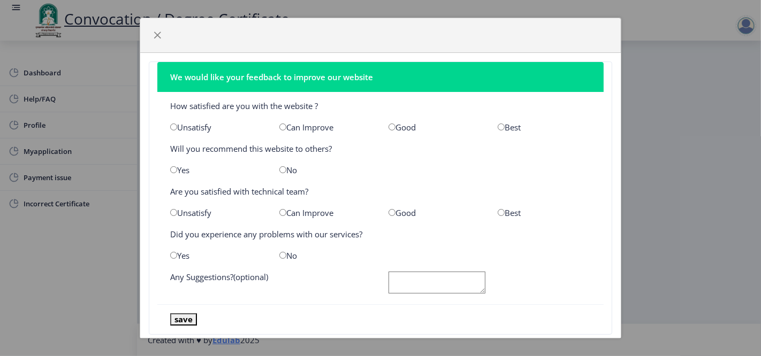
click at [498, 127] on input "radio" at bounding box center [501, 127] width 7 height 7
radio input "true"
click at [175, 169] on input "radio" at bounding box center [173, 169] width 7 height 7
radio input "true"
click at [498, 213] on input "radio" at bounding box center [501, 212] width 7 height 7
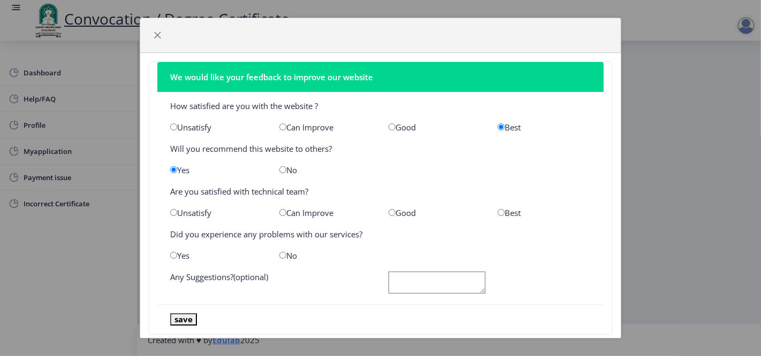
radio input "true"
click at [279, 254] on input "radio" at bounding box center [282, 255] width 7 height 7
radio input "true"
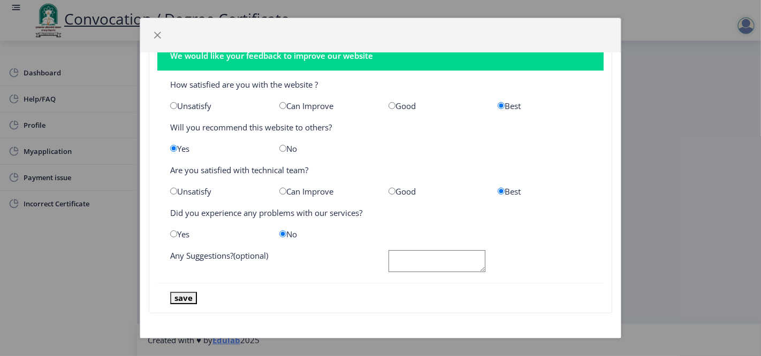
click at [391, 263] on textarea at bounding box center [437, 262] width 97 height 22
type textarea "NA"
click at [190, 297] on button "save" at bounding box center [183, 298] width 27 height 12
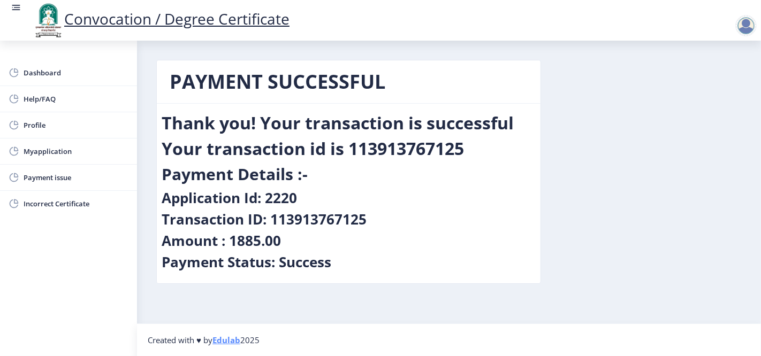
click at [479, 205] on div "Application Id: 2220" at bounding box center [349, 199] width 374 height 21
click at [39, 77] on span "Dashboard" at bounding box center [76, 72] width 105 height 13
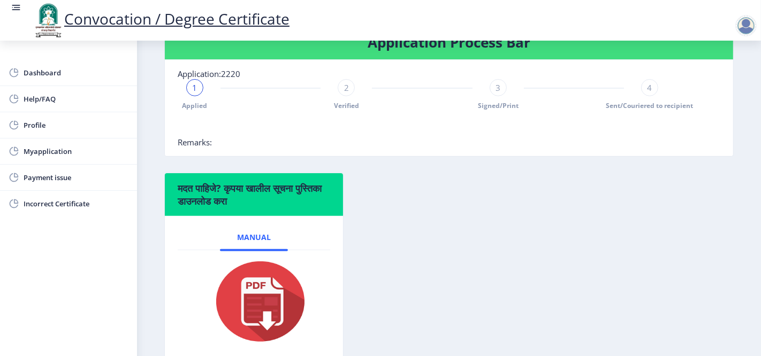
scroll to position [132, 0]
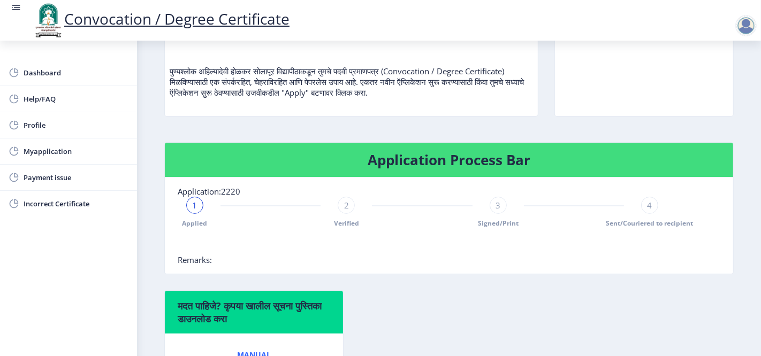
click at [199, 208] on div "1" at bounding box center [194, 205] width 17 height 17
click at [189, 211] on div "1" at bounding box center [194, 205] width 17 height 17
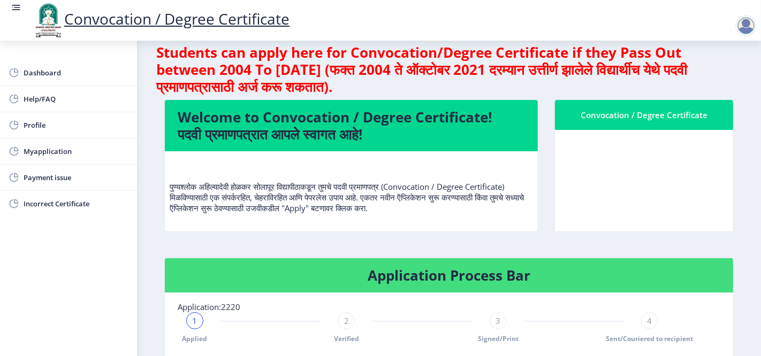
scroll to position [0, 0]
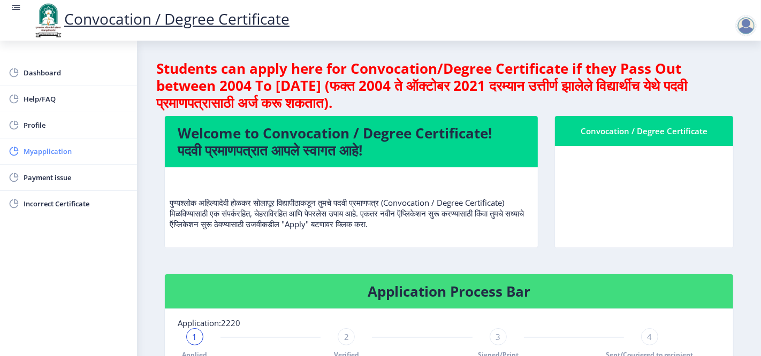
click at [57, 154] on span "Myapplication" at bounding box center [76, 151] width 105 height 13
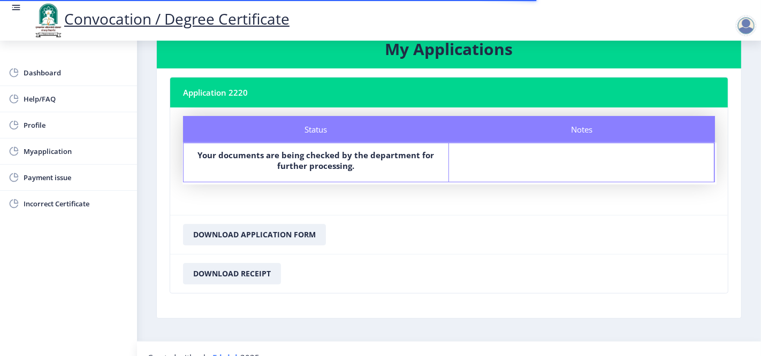
scroll to position [48, 0]
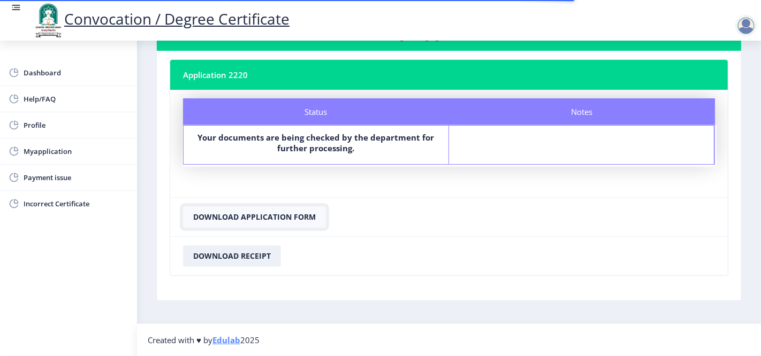
click at [257, 216] on button "Download Application Form" at bounding box center [254, 217] width 143 height 21
click at [233, 255] on button "Download Receipt" at bounding box center [232, 256] width 98 height 21
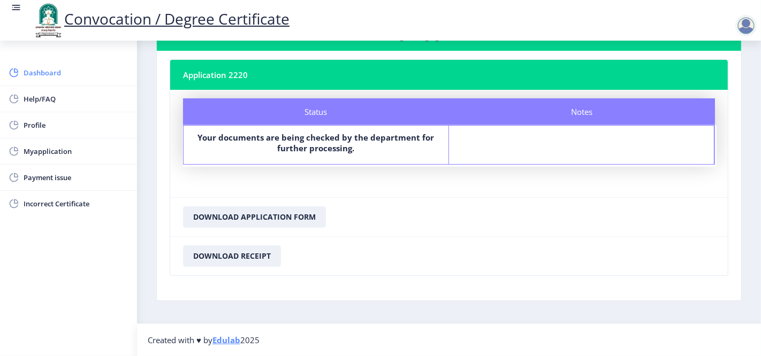
click at [43, 73] on span "Dashboard" at bounding box center [76, 72] width 105 height 13
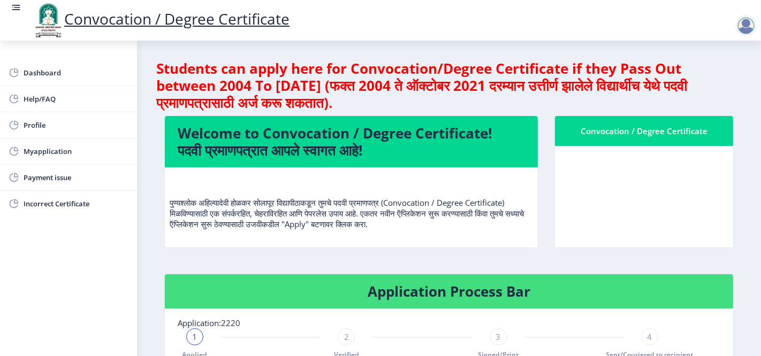
drag, startPoint x: 606, startPoint y: 173, endPoint x: 631, endPoint y: 173, distance: 24.1
click at [610, 173] on nb-card-body at bounding box center [644, 197] width 178 height 102
click at [646, 181] on nb-card-body at bounding box center [644, 197] width 178 height 102
click at [40, 124] on span "Profile" at bounding box center [76, 125] width 105 height 13
select select "[DEMOGRAPHIC_DATA]"
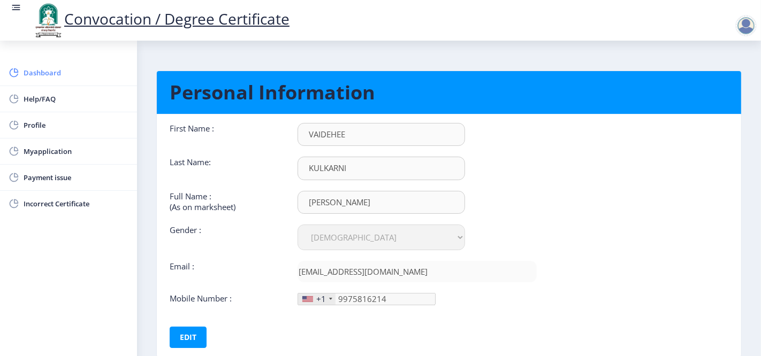
click at [37, 71] on span "Dashboard" at bounding box center [76, 72] width 105 height 13
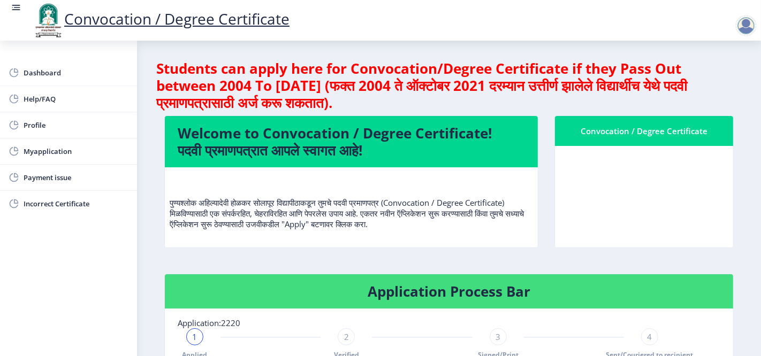
click at [12, 4] on rect at bounding box center [16, 7] width 11 height 11
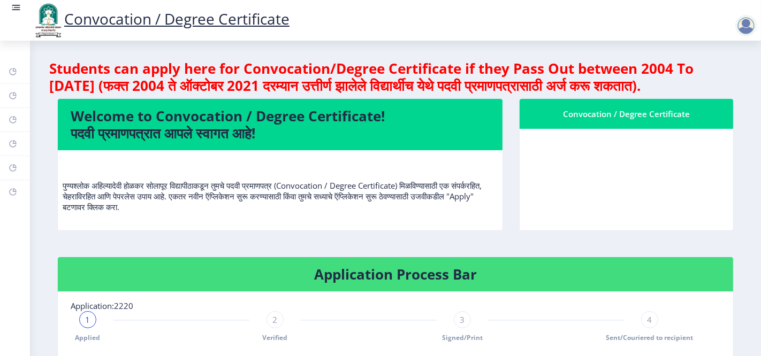
click at [14, 9] on rect at bounding box center [16, 7] width 11 height 11
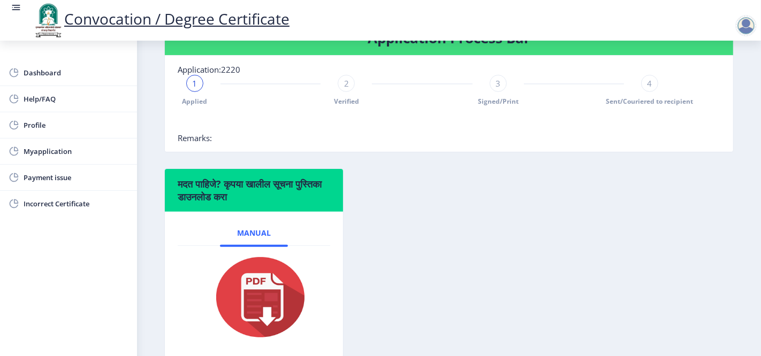
scroll to position [310, 0]
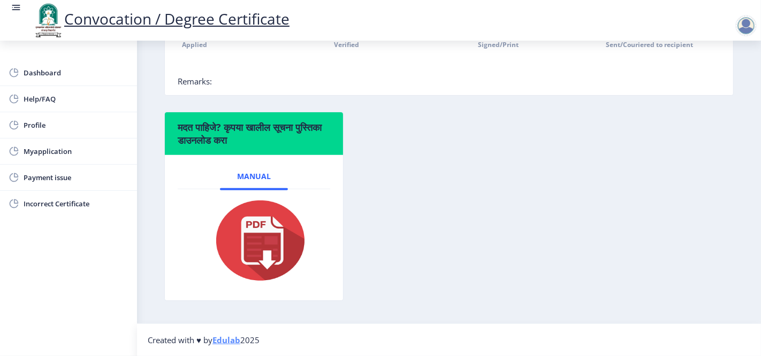
click at [265, 237] on img at bounding box center [253, 241] width 107 height 86
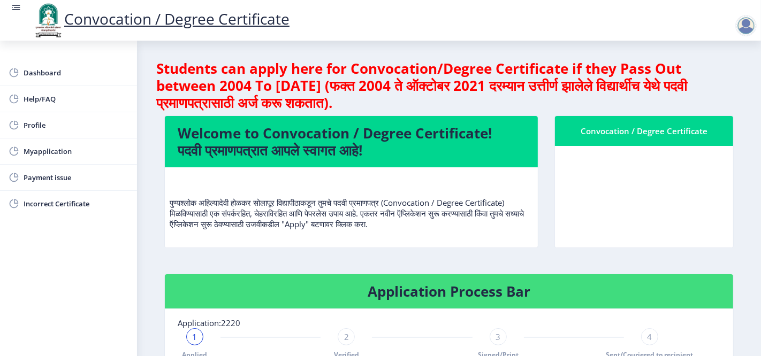
click at [751, 23] on div at bounding box center [745, 25] width 21 height 21
click at [678, 55] on span "Log out" at bounding box center [684, 54] width 69 height 13
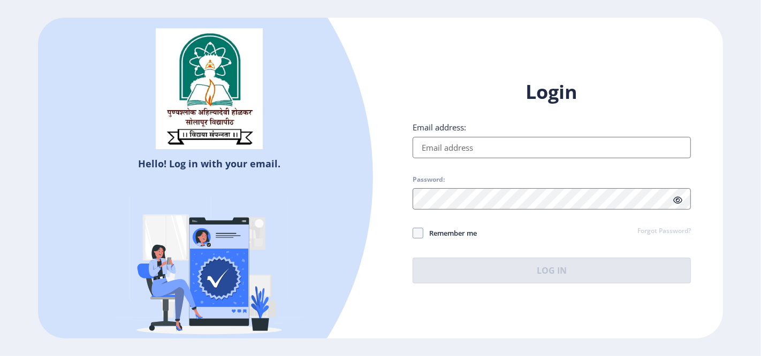
click at [311, 167] on div at bounding box center [68, 177] width 609 height 609
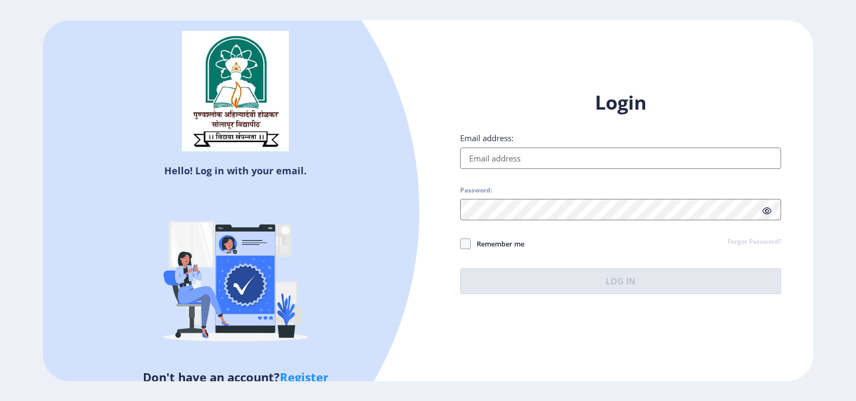
click at [292, 356] on link "Register" at bounding box center [304, 377] width 49 height 16
select select
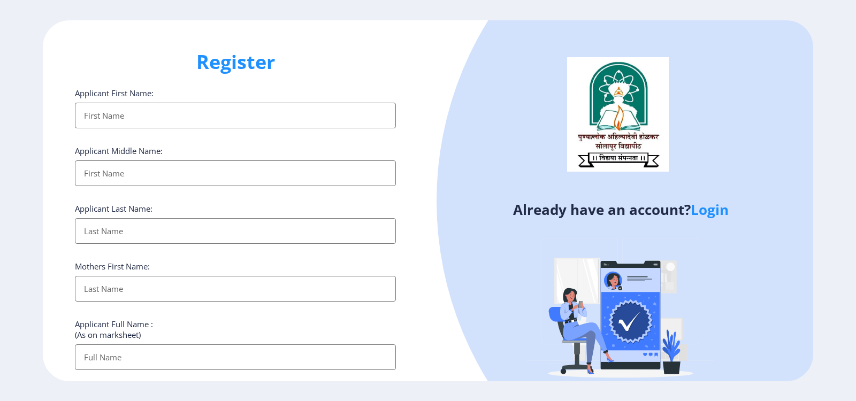
click at [250, 117] on input "Applicant First Name:" at bounding box center [235, 116] width 321 height 26
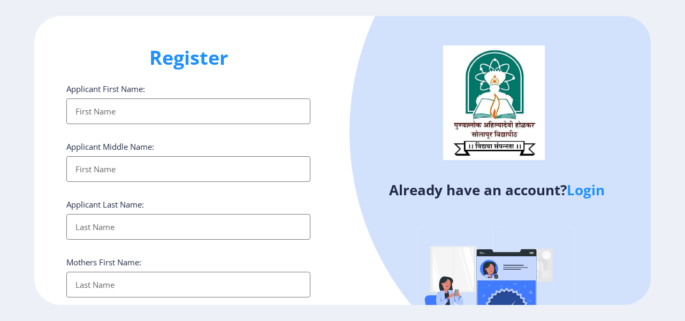
click at [202, 110] on input "Applicant First Name:" at bounding box center [188, 111] width 244 height 26
click at [207, 107] on input "Applicant First Name:" at bounding box center [188, 111] width 244 height 26
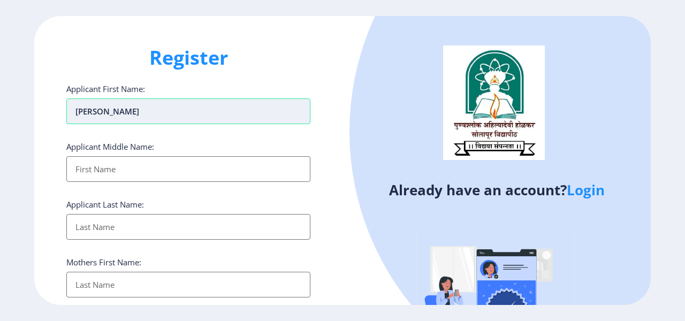
click at [207, 107] on input "VAIDEHI" at bounding box center [188, 111] width 244 height 26
type input "VAIDEHEE"
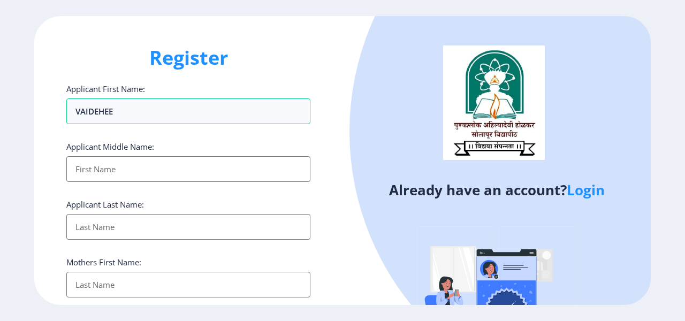
click at [50, 120] on div "Register Applicant First Name: VAIDEHEE Applicant Middle Name: Applicant Last N…" at bounding box center [188, 160] width 308 height 289
drag, startPoint x: 131, startPoint y: 110, endPoint x: 65, endPoint y: 110, distance: 65.8
click at [65, 110] on div "Register Applicant First Name: VAIDEHEE Applicant Middle Name: Applicant Last N…" at bounding box center [188, 160] width 308 height 289
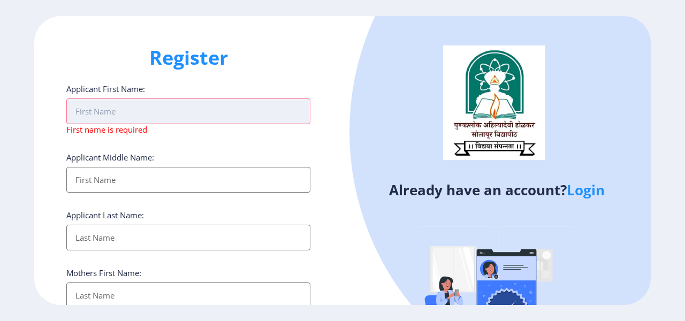
click at [83, 117] on input "Applicant First Name:" at bounding box center [188, 111] width 244 height 26
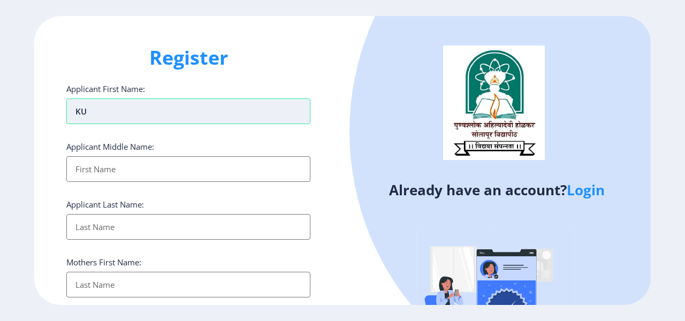
type input "K"
type input "VAIDEHEE"
type input "VILAS"
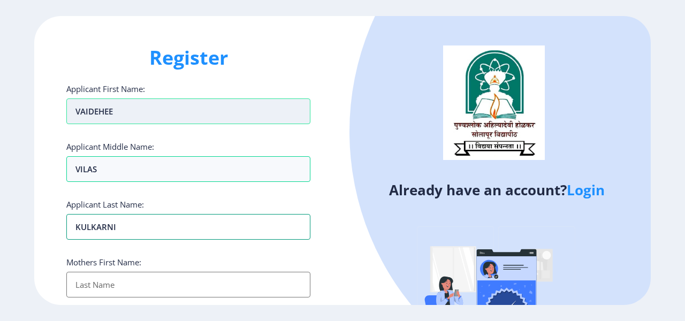
type input "KULKARNI"
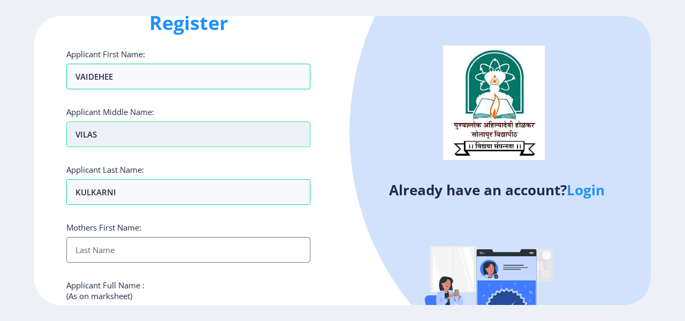
scroll to position [54, 0]
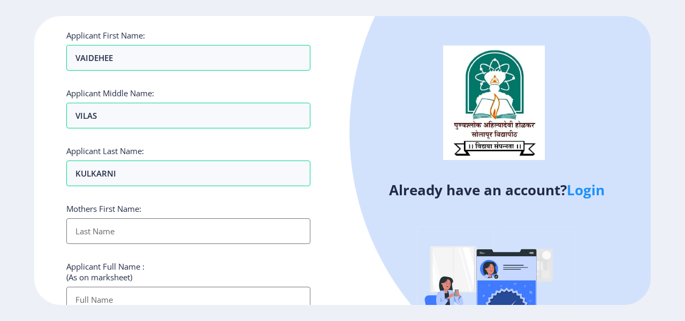
click at [89, 231] on input "Applicant First Name:" at bounding box center [188, 231] width 244 height 26
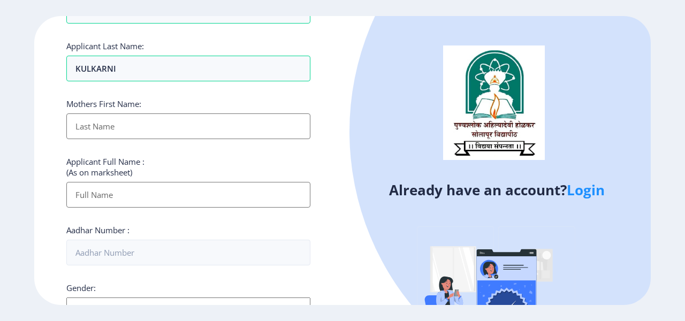
scroll to position [161, 0]
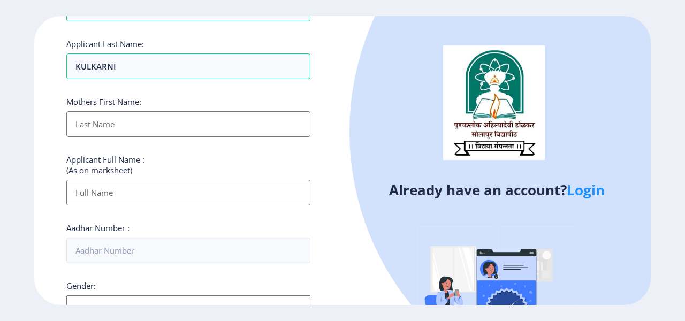
click at [86, 128] on input "Applicant First Name:" at bounding box center [188, 124] width 244 height 26
type input "[PERSON_NAME]"
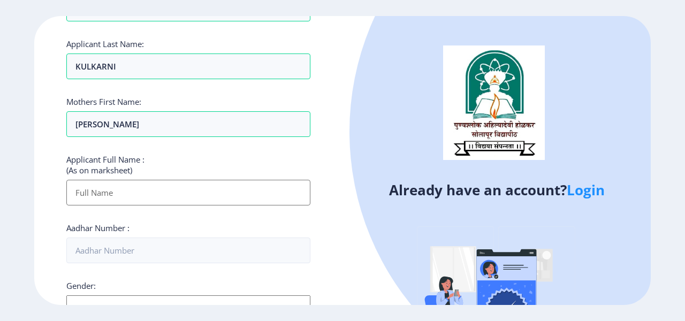
click at [94, 189] on input "Applicant First Name:" at bounding box center [188, 193] width 244 height 26
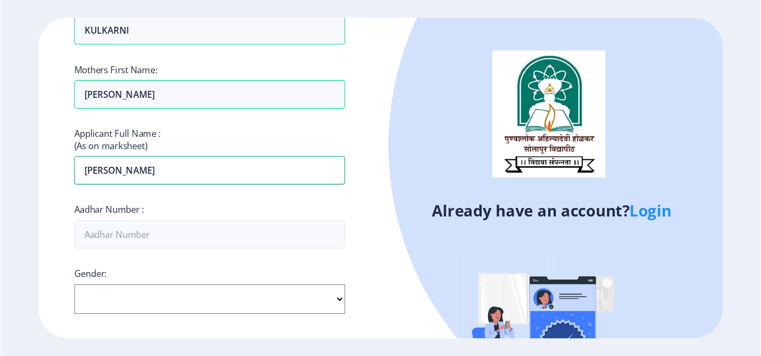
scroll to position [214, 0]
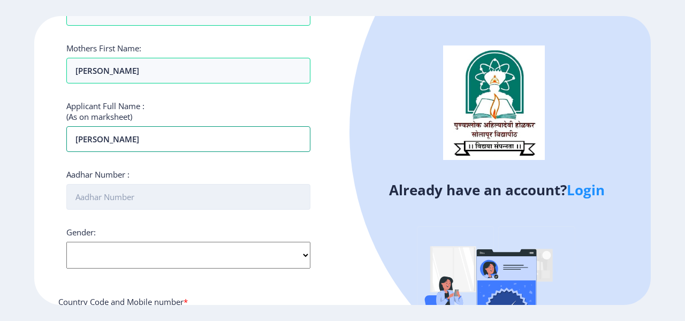
type input "[PERSON_NAME]"
click at [136, 196] on input "Aadhar Number :" at bounding box center [188, 197] width 244 height 26
click at [115, 197] on input "Aadhar Number :" at bounding box center [188, 197] width 244 height 26
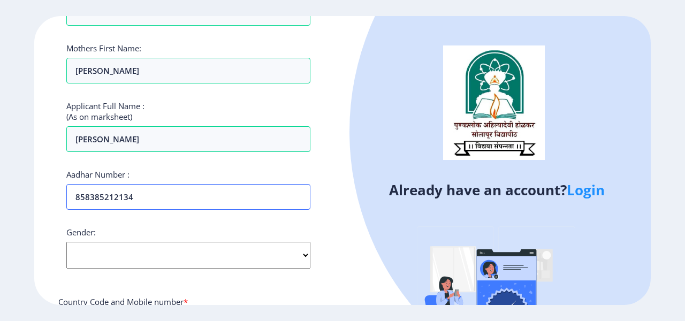
type input "858385212134"
click at [142, 246] on select "Select Gender [DEMOGRAPHIC_DATA] [DEMOGRAPHIC_DATA] Other" at bounding box center [188, 255] width 244 height 27
select select "[DEMOGRAPHIC_DATA]"
click at [66, 242] on select "Select Gender [DEMOGRAPHIC_DATA] [DEMOGRAPHIC_DATA] Other" at bounding box center [188, 255] width 244 height 27
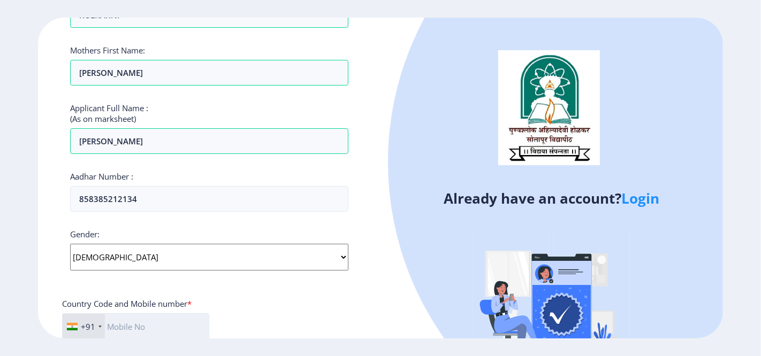
click at [153, 324] on input "text" at bounding box center [135, 327] width 147 height 27
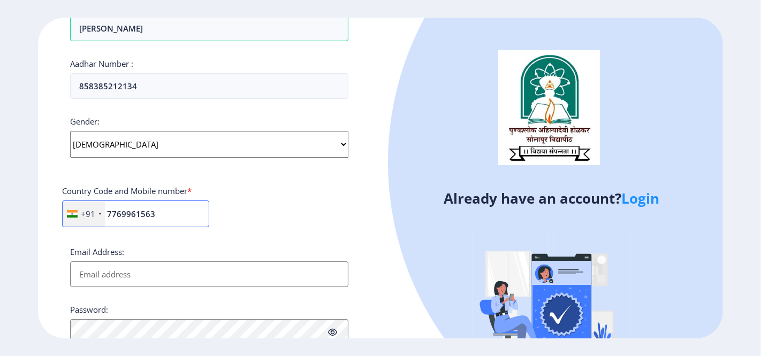
scroll to position [333, 0]
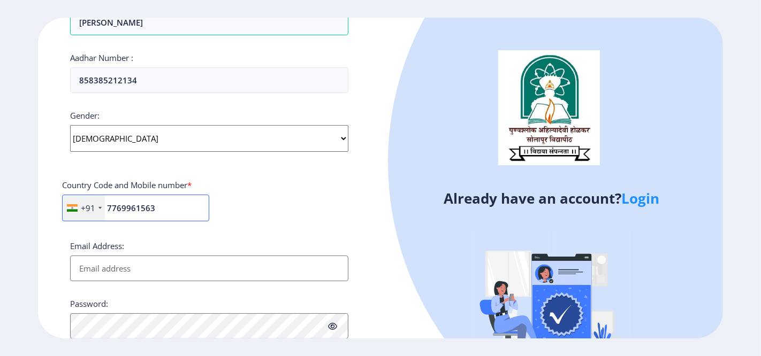
type input "7769961563"
click at [169, 270] on input "Email Address:" at bounding box center [209, 269] width 278 height 26
click at [163, 270] on input "Email Address:" at bounding box center [209, 269] width 278 height 26
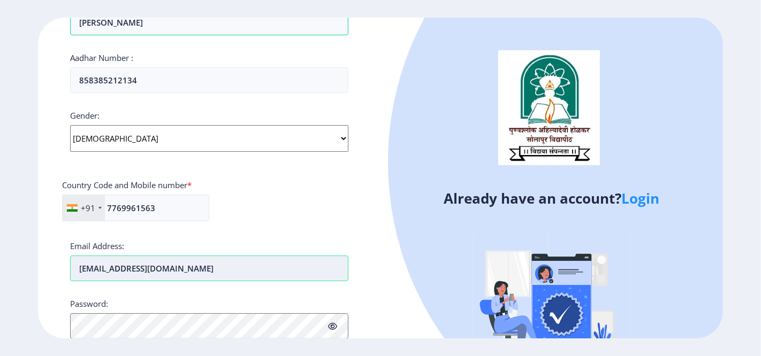
type input "vaidehishreyash@gmail.com"
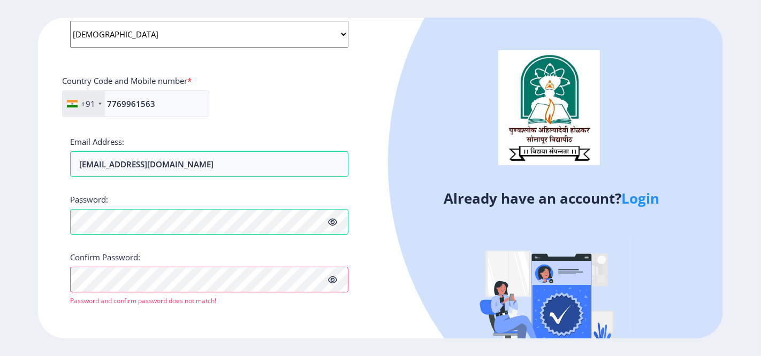
drag, startPoint x: 332, startPoint y: 223, endPoint x: 335, endPoint y: 254, distance: 30.7
click at [332, 223] on icon at bounding box center [332, 222] width 9 height 8
click at [332, 278] on icon at bounding box center [332, 280] width 9 height 8
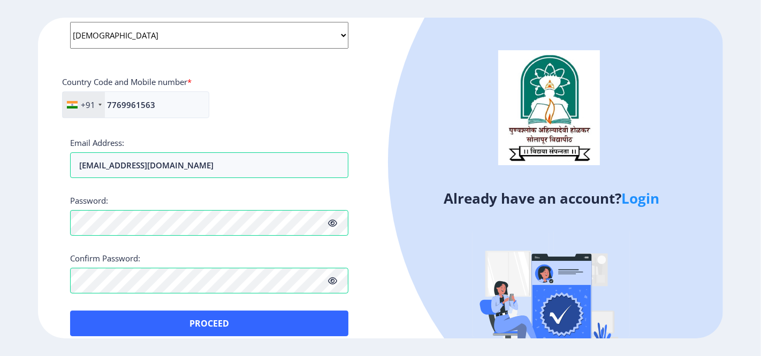
click at [47, 226] on div "Register Applicant First Name: VAIDEHEE Applicant Middle Name: VILAS Applicant …" at bounding box center [209, 178] width 343 height 321
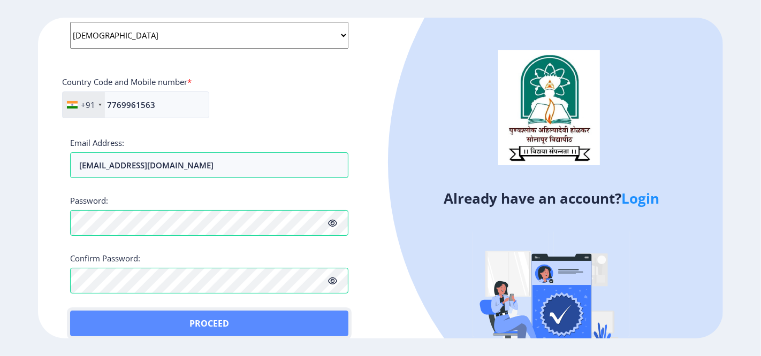
click at [202, 319] on button "Proceed" at bounding box center [209, 324] width 278 height 26
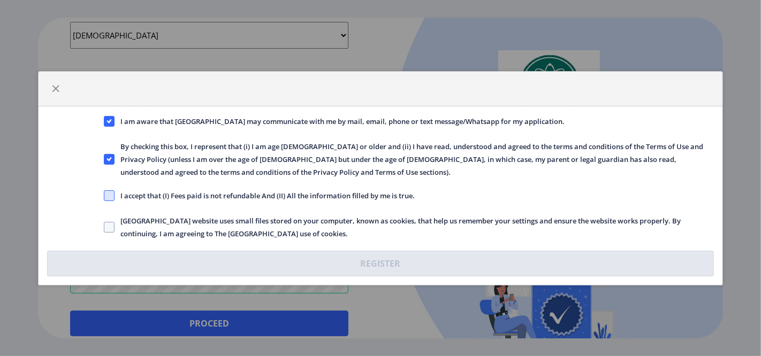
click at [109, 194] on span at bounding box center [109, 196] width 11 height 11
click at [104, 195] on input "I accept that (I) Fees paid is not refundable And (II) All the information fill…" at bounding box center [104, 195] width 1 height 1
checkbox input "true"
click at [107, 227] on span at bounding box center [109, 227] width 11 height 11
click at [104, 227] on input "[GEOGRAPHIC_DATA] website uses small files stored on your computer, known as co…" at bounding box center [104, 227] width 1 height 1
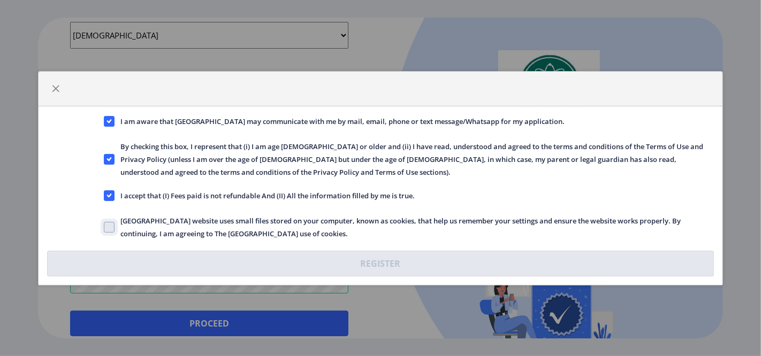
checkbox input "true"
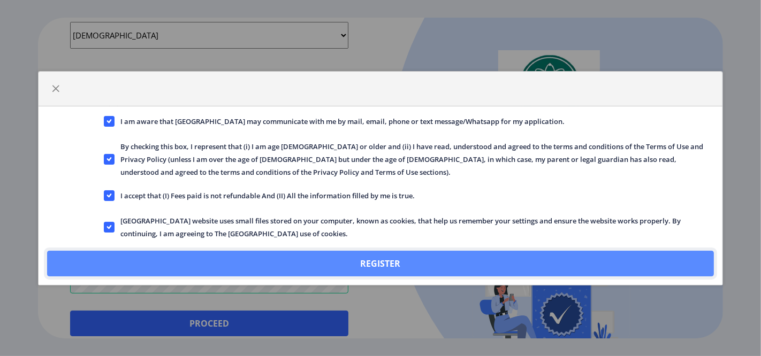
click at [348, 260] on button "Register" at bounding box center [380, 264] width 667 height 26
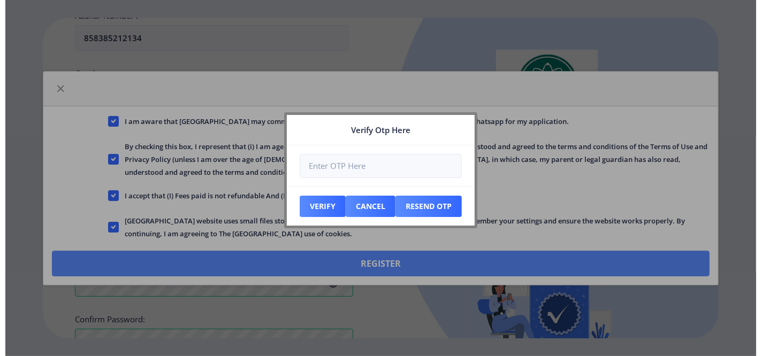
scroll to position [498, 0]
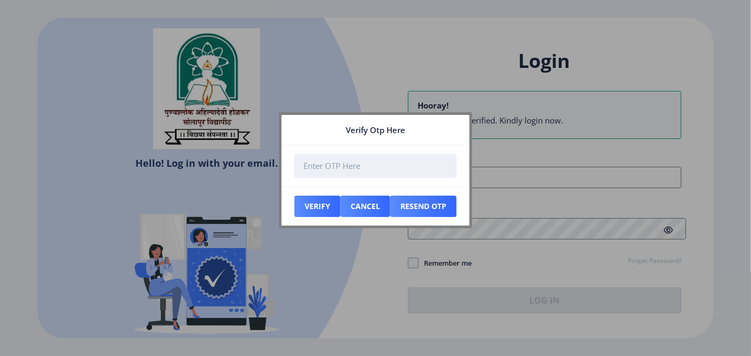
click at [383, 163] on input "number" at bounding box center [375, 166] width 162 height 24
type input "740893"
click at [312, 204] on button "Verify" at bounding box center [317, 206] width 46 height 21
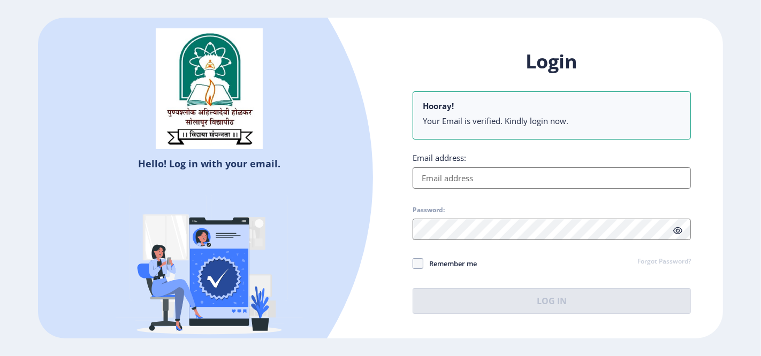
click at [445, 181] on input "Email address:" at bounding box center [552, 178] width 278 height 21
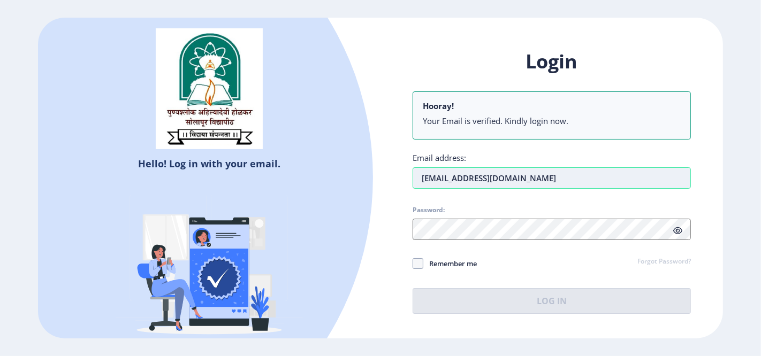
type input "vaidehishreyash@gmail.com"
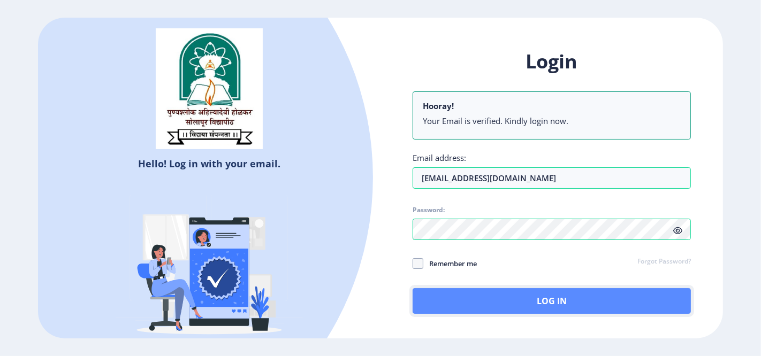
click at [491, 295] on button "Log In" at bounding box center [552, 302] width 278 height 26
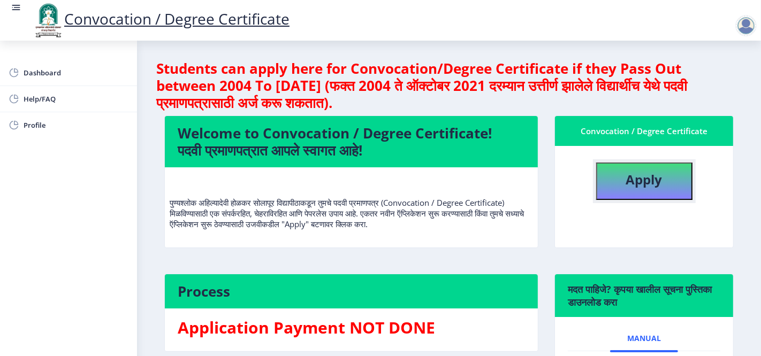
click at [626, 184] on b "Apply" at bounding box center [644, 180] width 36 height 18
select select
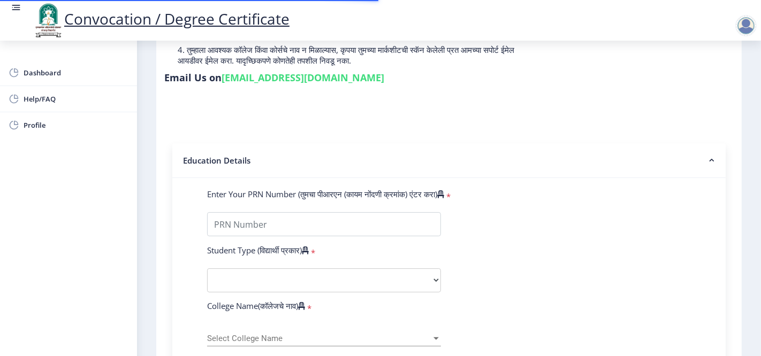
scroll to position [178, 0]
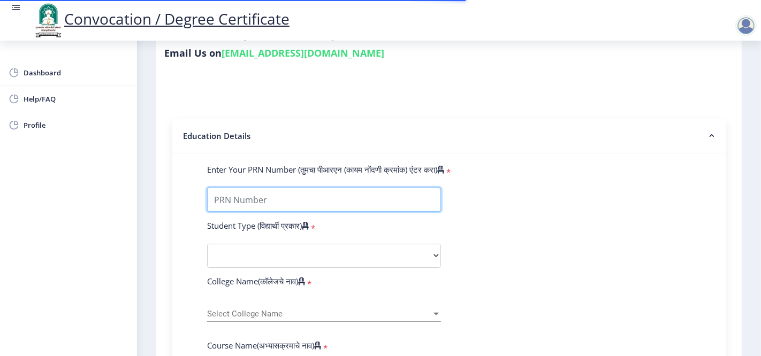
click at [270, 188] on input "Enter Your PRN Number (तुमचा पीआरएन (कायम नोंदणी क्रमांक) एंटर करा)" at bounding box center [324, 200] width 234 height 24
click at [265, 188] on input "Enter Your PRN Number (तुमचा पीआरएन (कायम नोंदणी क्रमांक) एंटर करा)" at bounding box center [324, 200] width 234 height 24
type input "2008032500195347"
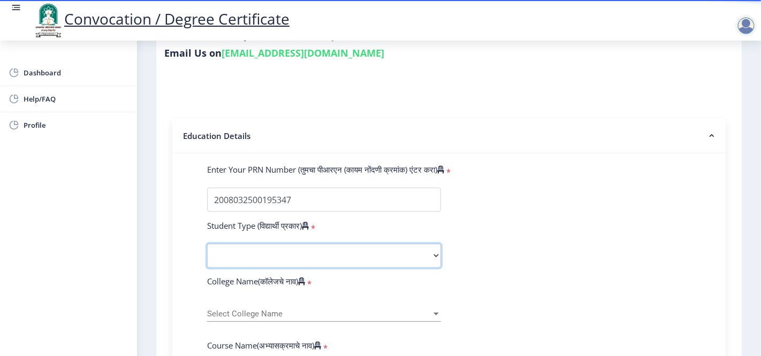
click at [268, 244] on select "Select Student Type Regular External" at bounding box center [324, 256] width 234 height 24
select select "Regular"
click at [207, 244] on select "Select Student Type Regular External" at bounding box center [324, 256] width 234 height 24
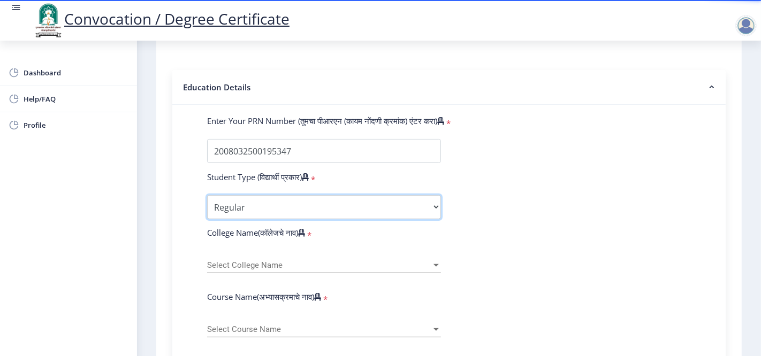
scroll to position [297, 0]
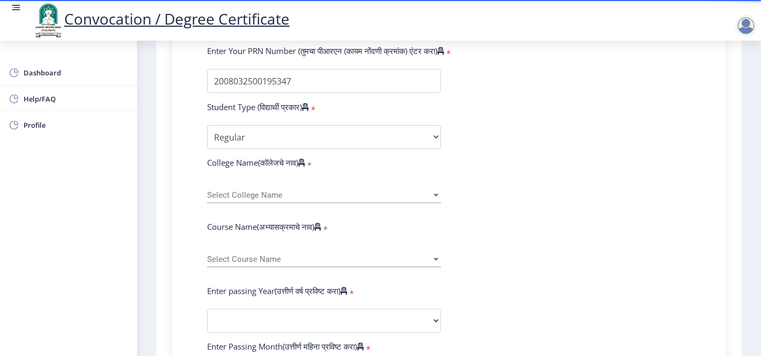
click at [298, 183] on div "Select College Name Select College Name" at bounding box center [324, 192] width 234 height 22
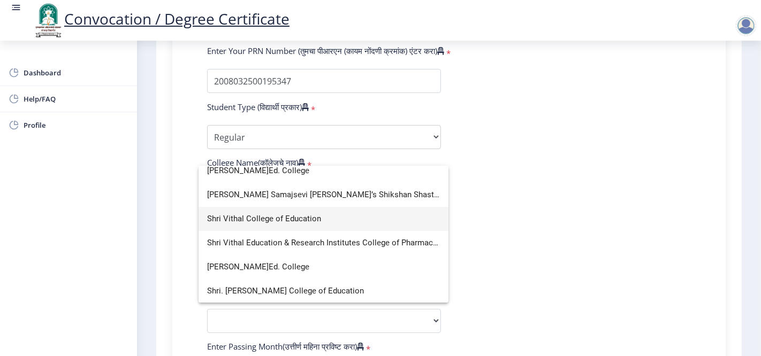
scroll to position [179, 0]
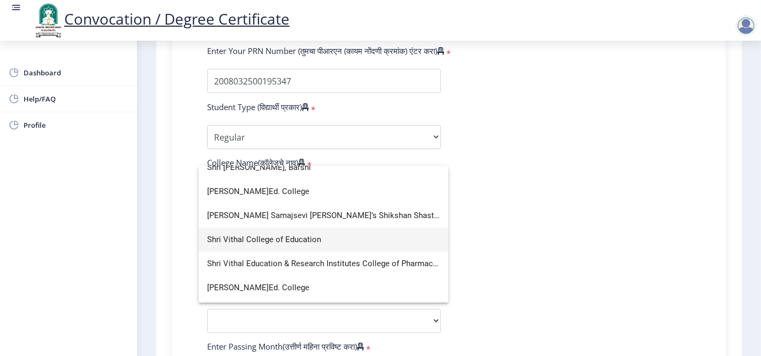
type input "shri"
click at [297, 239] on span "Shri Vithal College of Education" at bounding box center [323, 240] width 233 height 24
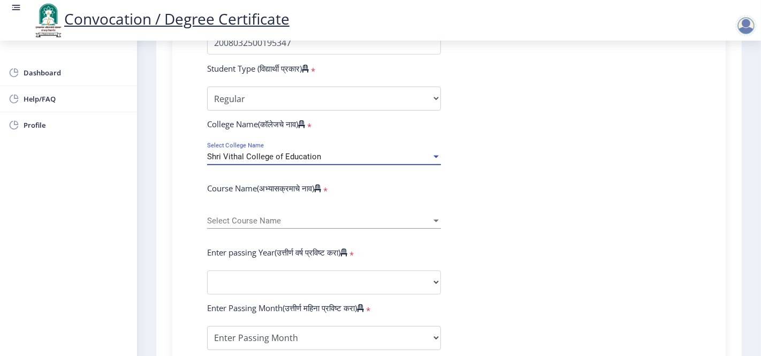
scroll to position [356, 0]
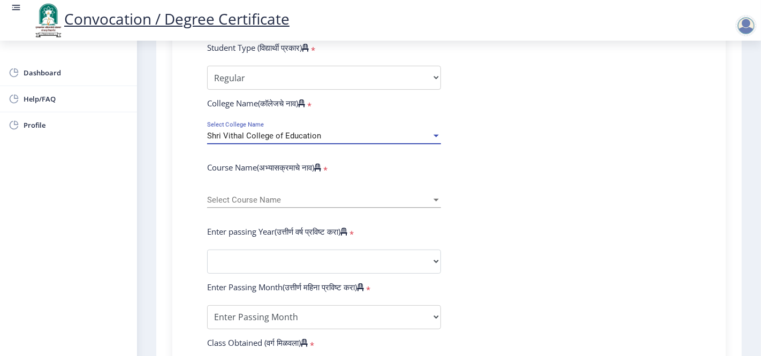
click at [314, 196] on span "Select Course Name" at bounding box center [319, 200] width 224 height 9
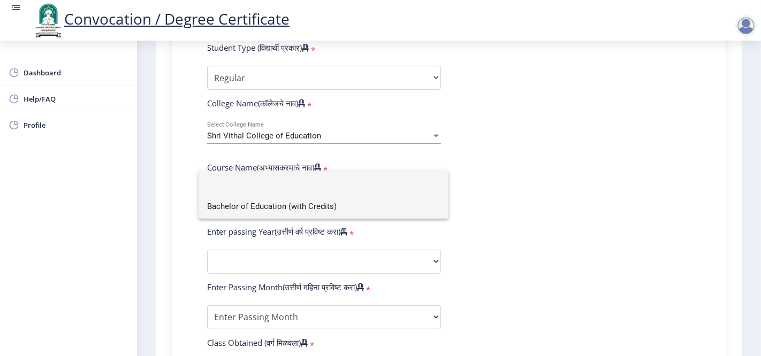
click at [295, 211] on span "Bachelor of Education (with Credits)" at bounding box center [323, 207] width 233 height 24
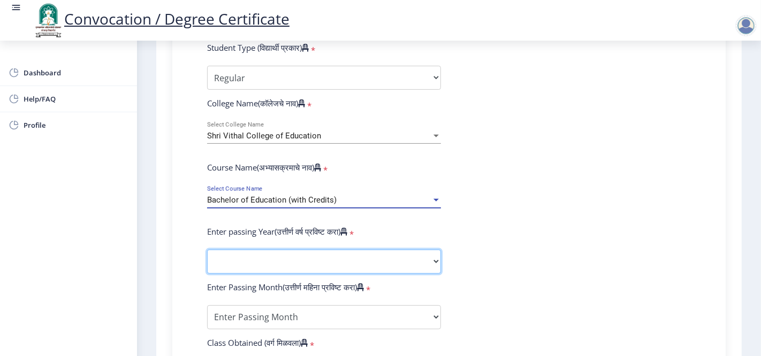
click at [301, 250] on select "2025 2024 2023 2022 2021 2020 2019 2018 2017 2016 2015 2014 2013 2012 2011 2010…" at bounding box center [324, 262] width 234 height 24
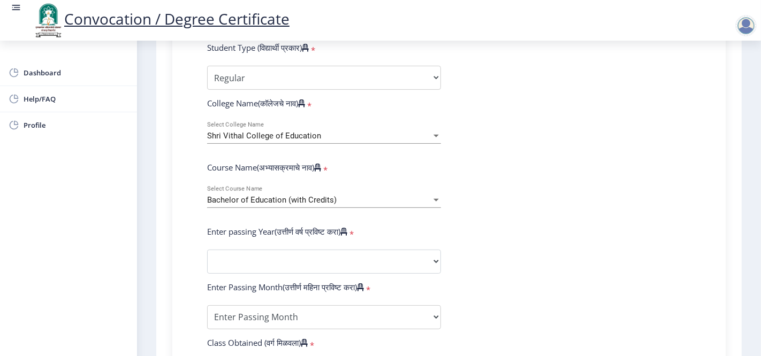
drag, startPoint x: 505, startPoint y: 234, endPoint x: 394, endPoint y: 239, distance: 110.9
click at [503, 237] on form "Enter Your PRN Number (तुमचा पीआरएन (कायम नोंदणी क्रमांक) एंटर करा) * Student T…" at bounding box center [449, 269] width 500 height 567
click at [359, 250] on select "2025 2024 2023 2022 2021 2020 2019 2018 2017 2016 2015 2014 2013 2012 2011 2010…" at bounding box center [324, 262] width 234 height 24
select select "2012"
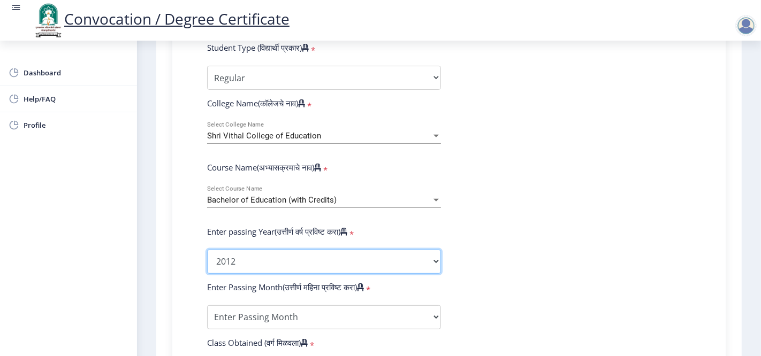
click at [207, 250] on select "2025 2024 2023 2022 2021 2020 2019 2018 2017 2016 2015 2014 2013 2012 2011 2010…" at bounding box center [324, 262] width 234 height 24
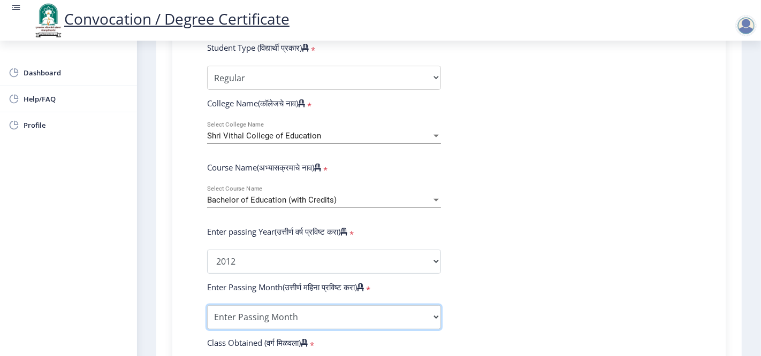
click at [263, 306] on select "Enter Passing Month March April May October November December" at bounding box center [324, 318] width 234 height 24
select select "May"
click at [207, 306] on select "Enter Passing Month March April May October November December" at bounding box center [324, 318] width 234 height 24
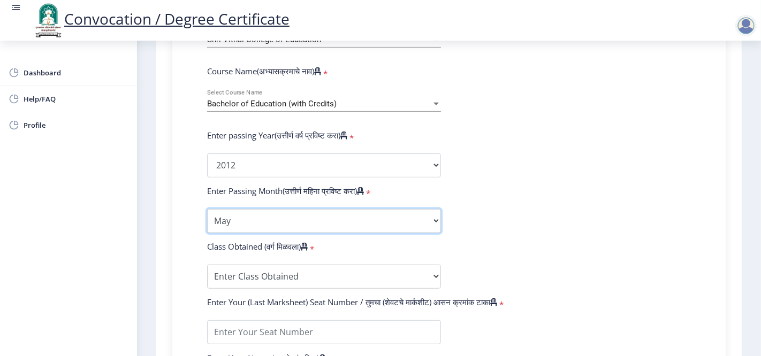
scroll to position [475, 0]
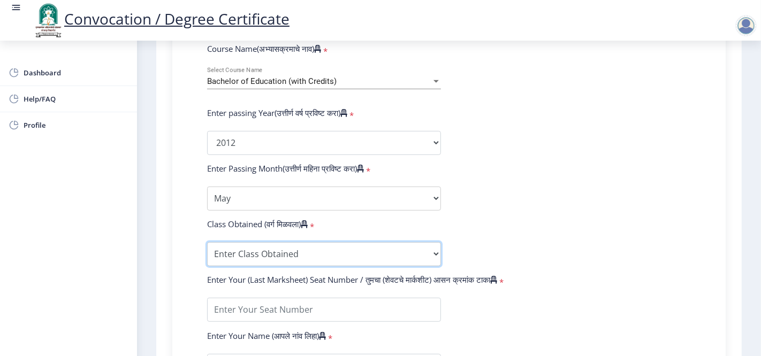
click at [247, 242] on select "Enter Class Obtained FIRST CLASS WITH DISTINCTION FIRST CLASS HIGHER SECOND CLA…" at bounding box center [324, 254] width 234 height 24
drag, startPoint x: 193, startPoint y: 236, endPoint x: 208, endPoint y: 239, distance: 15.2
click at [193, 237] on div "Enter Your PRN Number (तुमचा पीआरएन (कायम नोंदणी क्रमांक) एंटर करा) * Student T…" at bounding box center [449, 150] width 516 height 567
click at [217, 242] on select "Enter Class Obtained FIRST CLASS WITH DISTINCTION FIRST CLASS HIGHER SECOND CLA…" at bounding box center [324, 254] width 234 height 24
select select "FIRST CLASS"
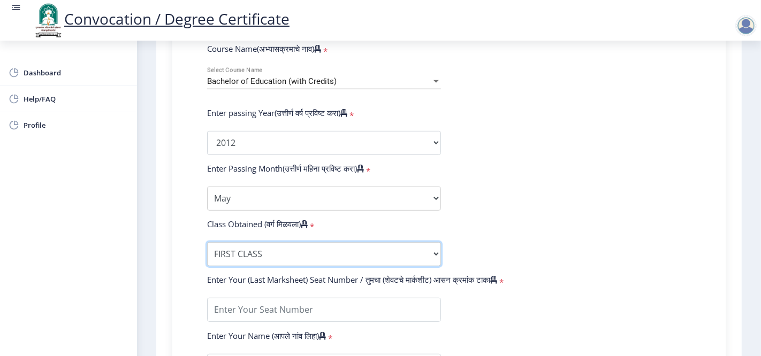
click at [207, 242] on select "Enter Class Obtained FIRST CLASS WITH DISTINCTION FIRST CLASS HIGHER SECOND CLA…" at bounding box center [324, 254] width 234 height 24
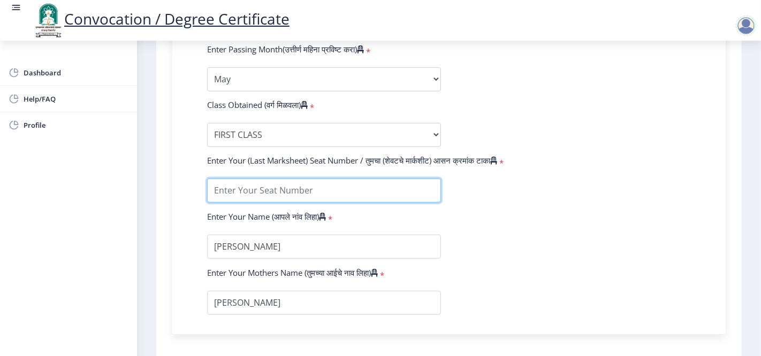
click at [234, 179] on input "textarea" at bounding box center [324, 191] width 234 height 24
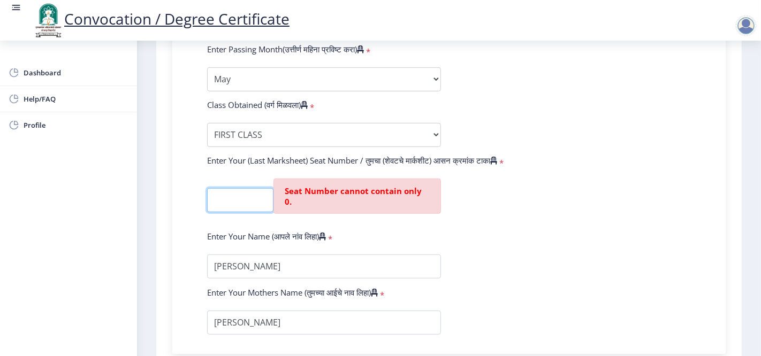
scroll to position [0, 0]
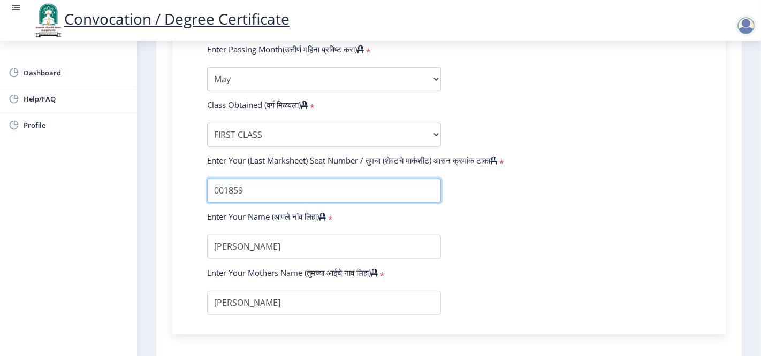
type input "001859"
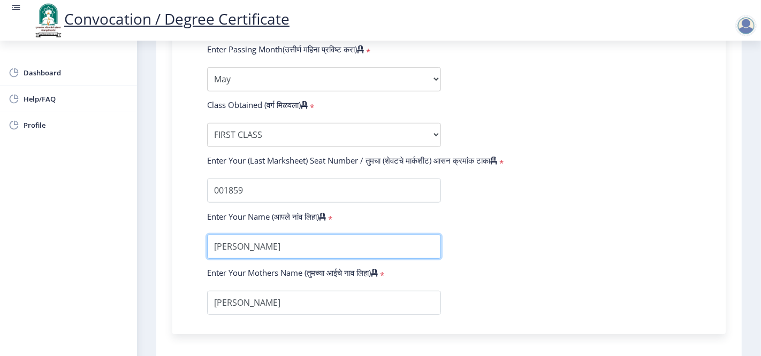
click at [270, 235] on input "textarea" at bounding box center [324, 247] width 234 height 24
click at [511, 233] on form "Enter Your PRN Number (तुमचा पीआरएन (कायम नोंदणी क्रमांक) एंटर करा) * Student T…" at bounding box center [449, 31] width 500 height 567
click at [517, 234] on form "Enter Your PRN Number (तुमचा पीआरएन (कायम नोंदणी क्रमांक) एंटर करा) * Student T…" at bounding box center [449, 31] width 500 height 567
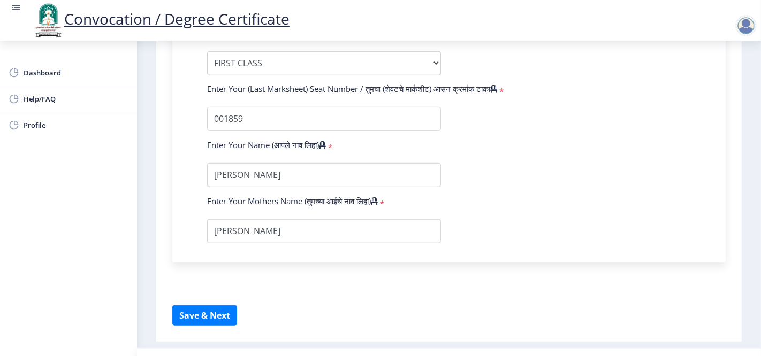
scroll to position [673, 0]
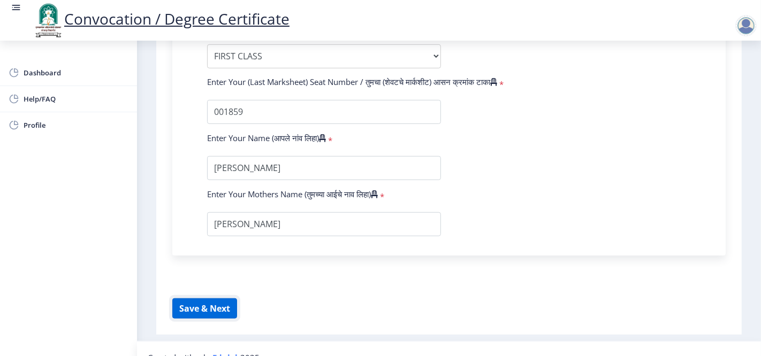
click at [214, 299] on button "Save & Next" at bounding box center [204, 309] width 65 height 20
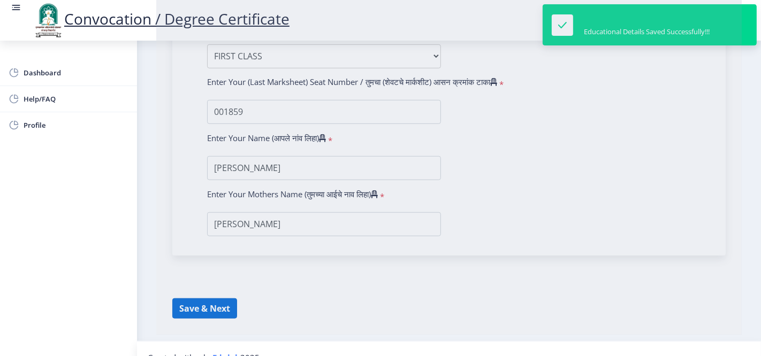
select select
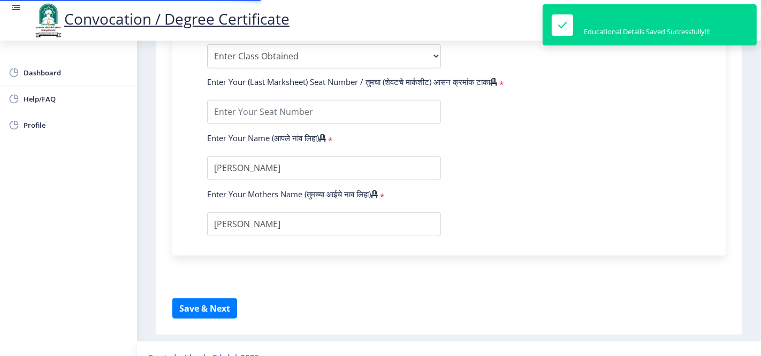
type input "2008032500195347"
select select "Regular"
select select "2012"
select select "May"
select select "FIRST CLASS"
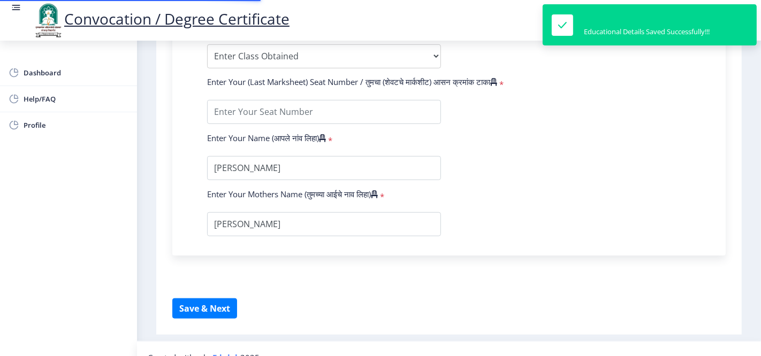
type input "001859"
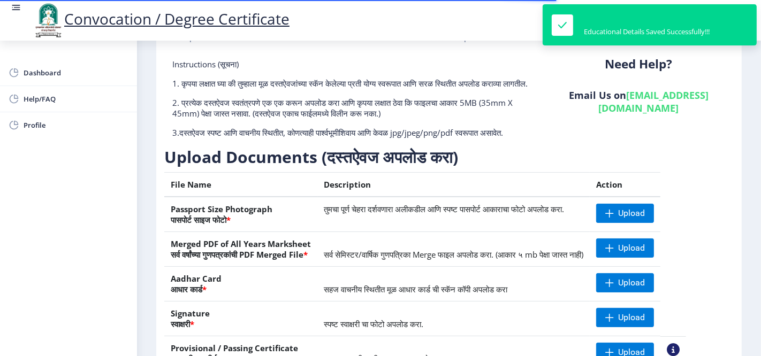
scroll to position [173, 0]
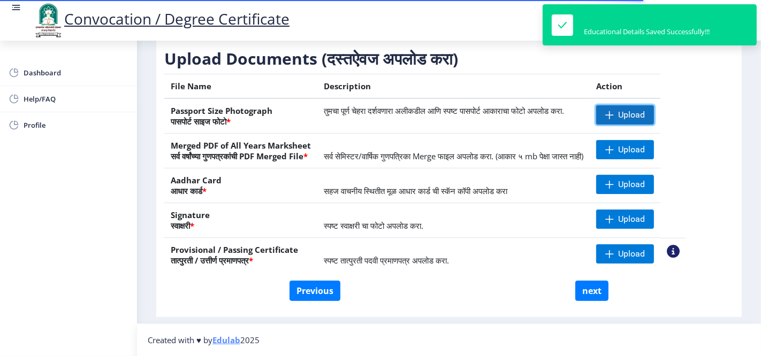
click at [614, 118] on span at bounding box center [609, 115] width 9 height 9
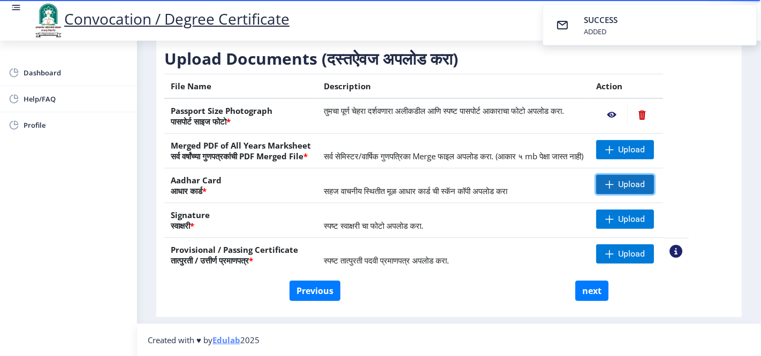
click at [645, 190] on span "Upload" at bounding box center [631, 184] width 27 height 11
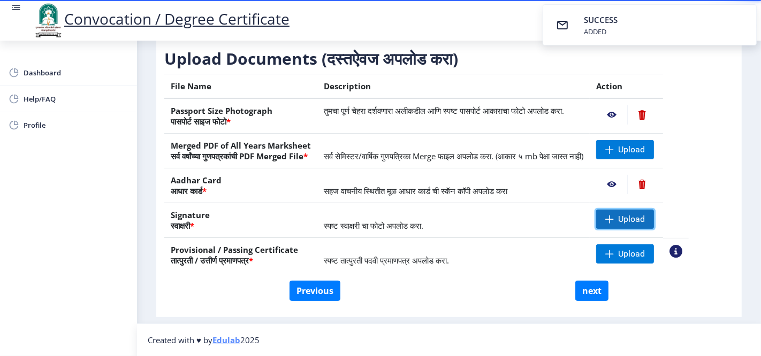
click at [645, 225] on span "Upload" at bounding box center [631, 219] width 27 height 11
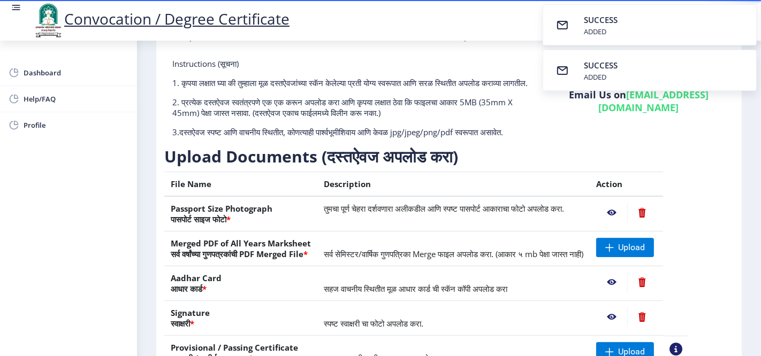
scroll to position [113, 0]
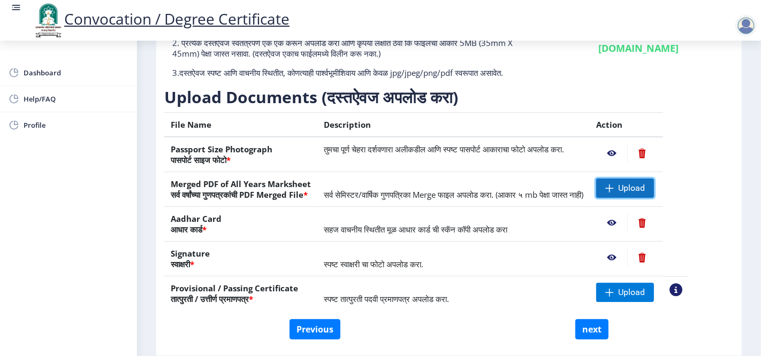
click at [642, 198] on span "Upload" at bounding box center [625, 188] width 58 height 19
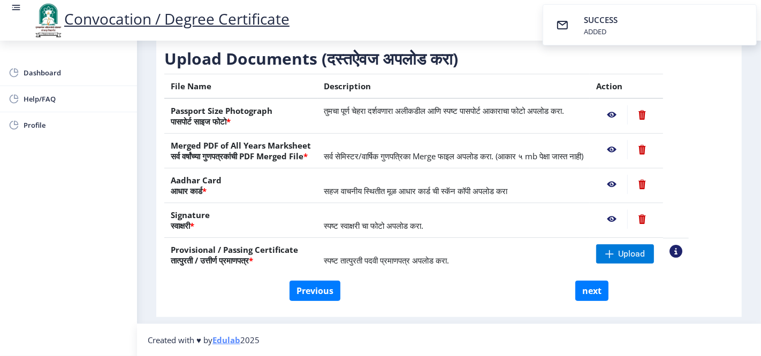
scroll to position [184, 0]
click at [614, 254] on span at bounding box center [609, 254] width 9 height 9
click at [590, 292] on button "next" at bounding box center [591, 291] width 33 height 20
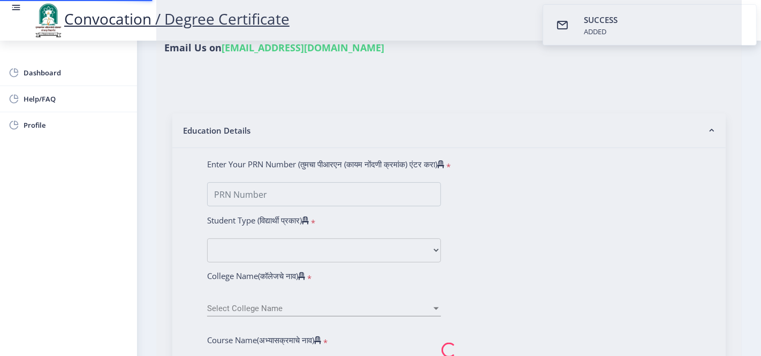
select select
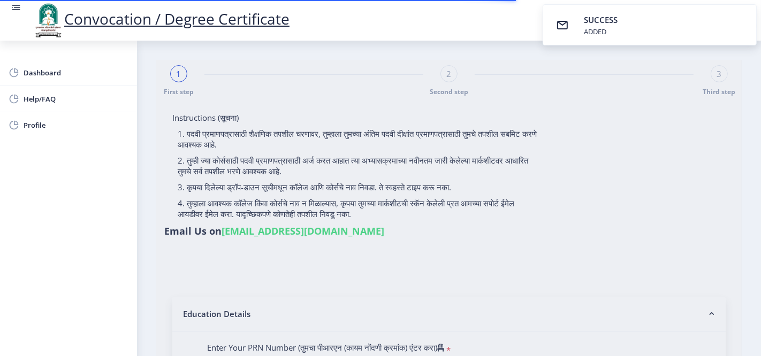
type input "[PERSON_NAME]"
type input "2008032500195347"
select select "Regular"
select select "2012"
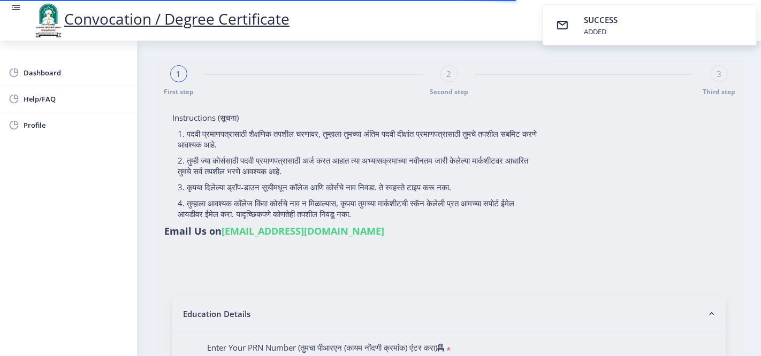
select select "May"
select select "FIRST CLASS"
type input "001859"
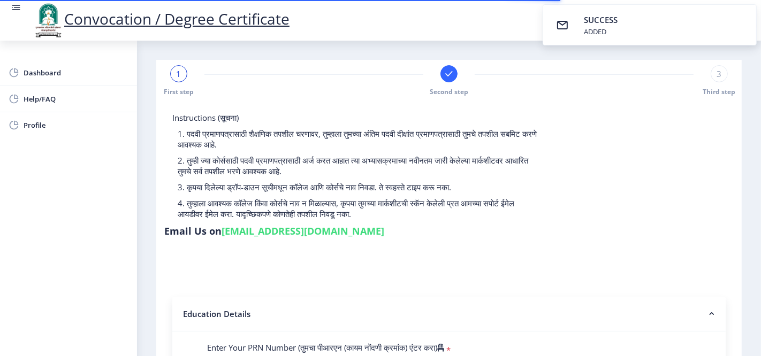
select select
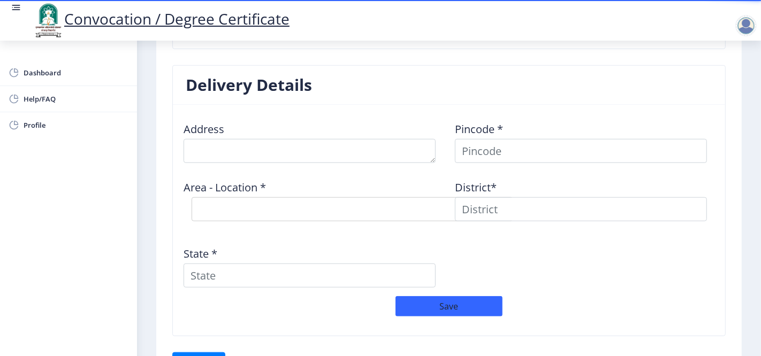
scroll to position [892, 0]
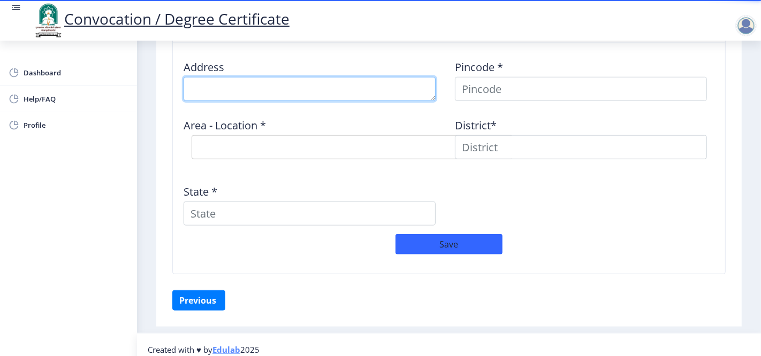
click at [257, 86] on textarea at bounding box center [310, 89] width 252 height 24
type textarea "[PERSON_NAME]"
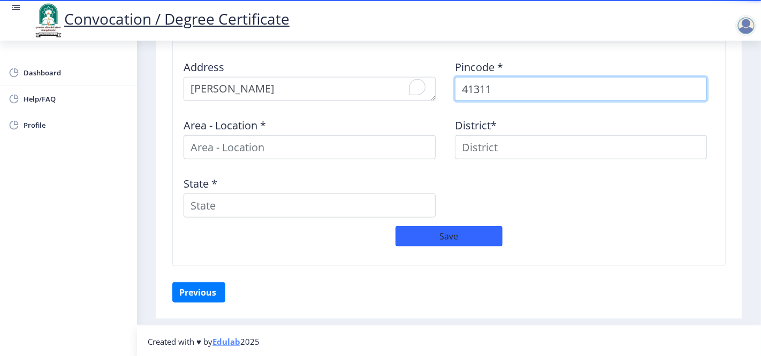
type input "413111"
select select
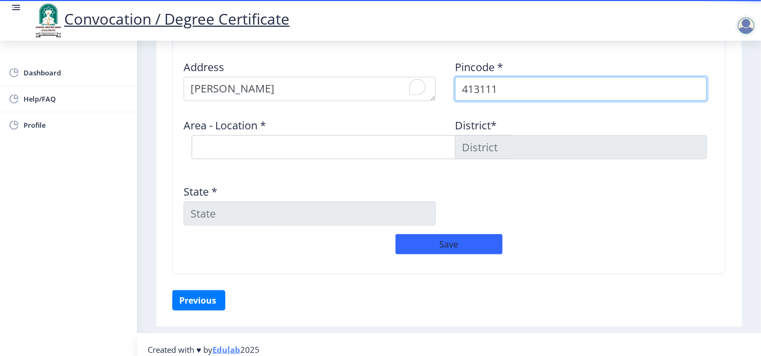
type input "413111"
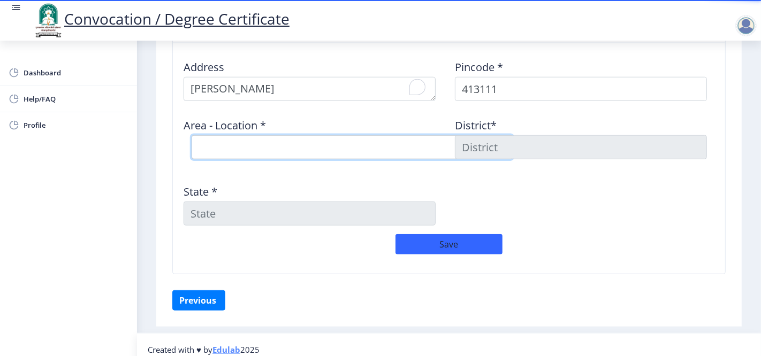
click at [267, 150] on select "Select Area Location [GEOGRAPHIC_DATA] B.O Girvi [PERSON_NAME] B.O Purandawade …" at bounding box center [352, 147] width 321 height 24
select select "3: Object"
click at [192, 135] on select "Select Area Location [GEOGRAPHIC_DATA] B.O Girvi [PERSON_NAME] B.O Purandawade …" at bounding box center [352, 147] width 321 height 24
type input "SOLAPUR"
type input "[GEOGRAPHIC_DATA]"
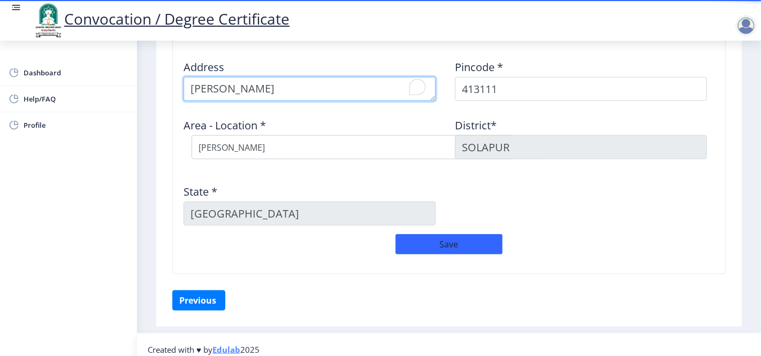
click at [191, 89] on textarea "To enrich screen reader interactions, please activate Accessibility in Grammarl…" at bounding box center [310, 89] width 252 height 24
type textarea "NEAR RAM MANDIR, MANDAVE"
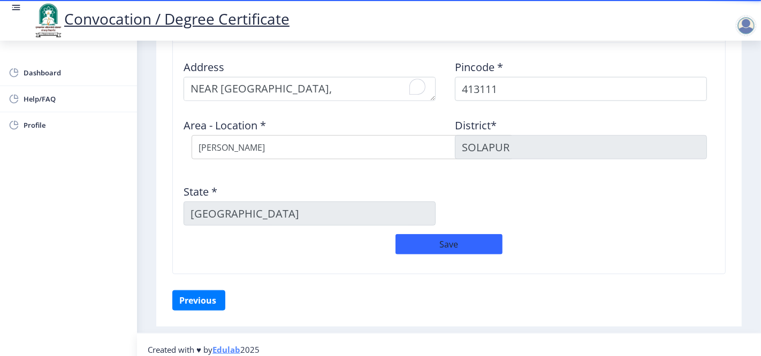
click at [544, 177] on div "Address Pincode * 413111 Area - Location * Select Area Location [GEOGRAPHIC_DAT…" at bounding box center [449, 142] width 543 height 183
click at [437, 243] on button "Save" at bounding box center [449, 244] width 107 height 20
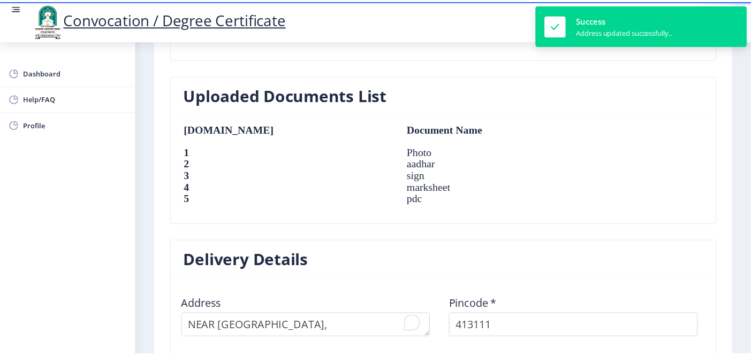
scroll to position [924, 0]
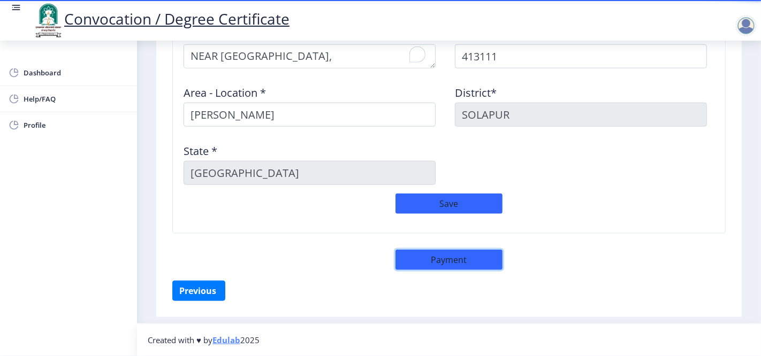
click at [422, 254] on button "Payment" at bounding box center [449, 260] width 107 height 20
select select "sealed"
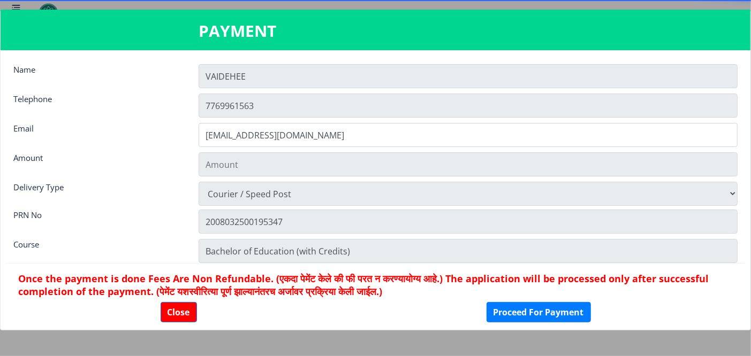
type input "2885"
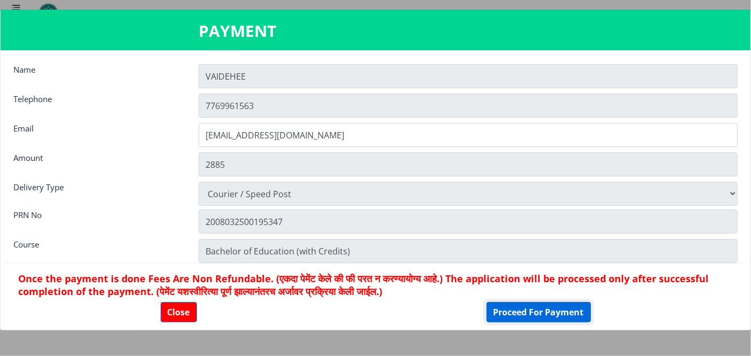
click at [509, 306] on button "Proceed For Payment" at bounding box center [539, 312] width 104 height 20
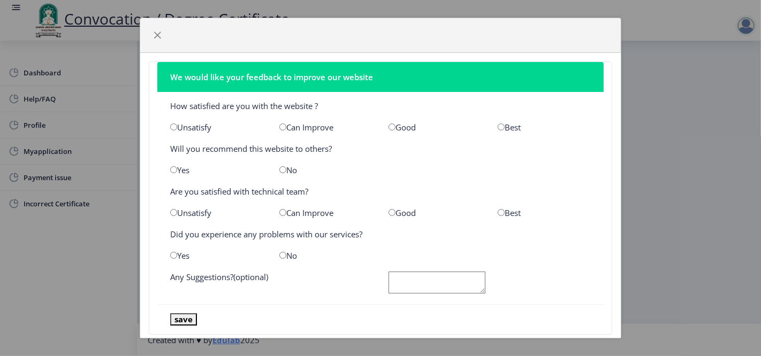
click at [498, 126] on input "radio" at bounding box center [501, 127] width 7 height 7
radio input "true"
click at [171, 172] on input "radio" at bounding box center [173, 169] width 7 height 7
radio input "true"
click at [498, 213] on input "radio" at bounding box center [501, 212] width 7 height 7
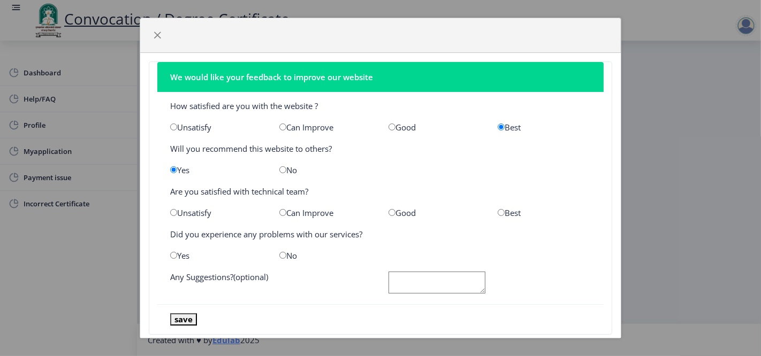
radio input "true"
click at [281, 255] on input "radio" at bounding box center [282, 255] width 7 height 7
radio input "true"
click at [418, 285] on textarea at bounding box center [437, 283] width 97 height 22
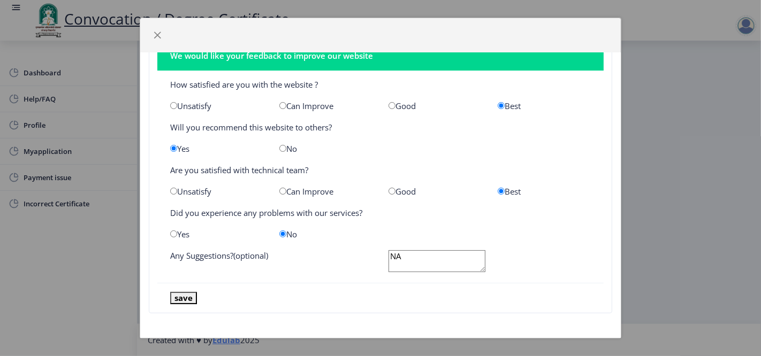
type textarea "NA"
click at [185, 301] on button "save" at bounding box center [183, 298] width 27 height 12
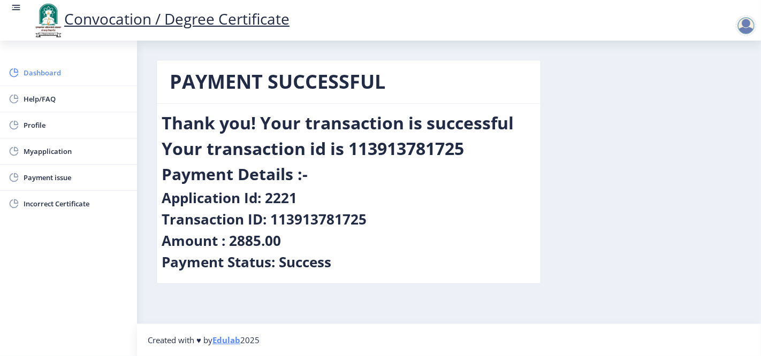
click at [50, 71] on span "Dashboard" at bounding box center [76, 72] width 105 height 13
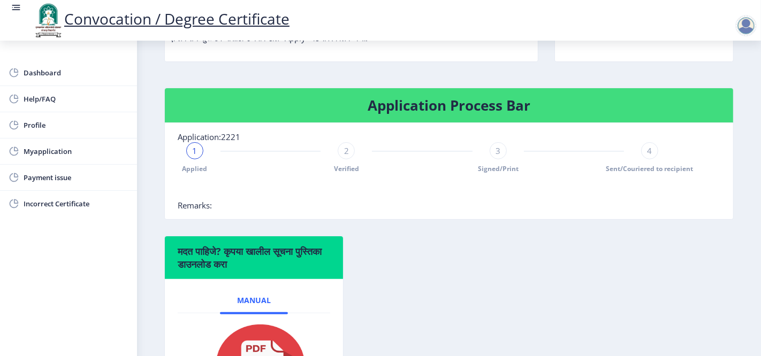
scroll to position [238, 0]
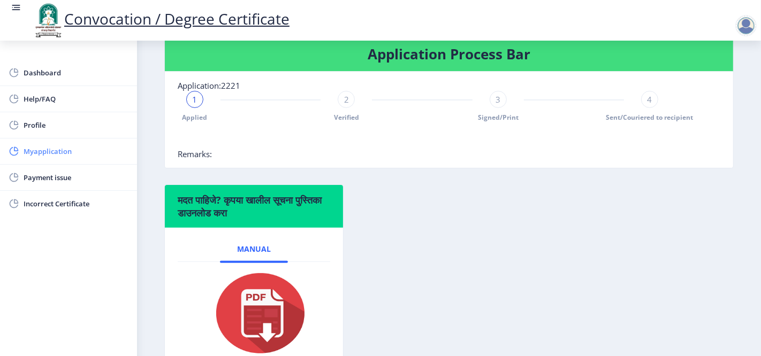
click at [34, 149] on span "Myapplication" at bounding box center [76, 151] width 105 height 13
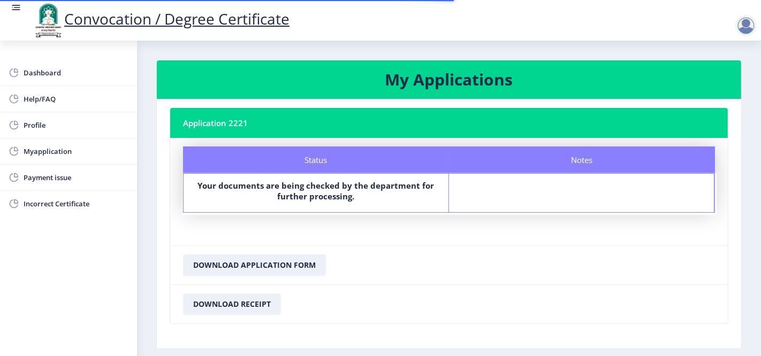
scroll to position [48, 0]
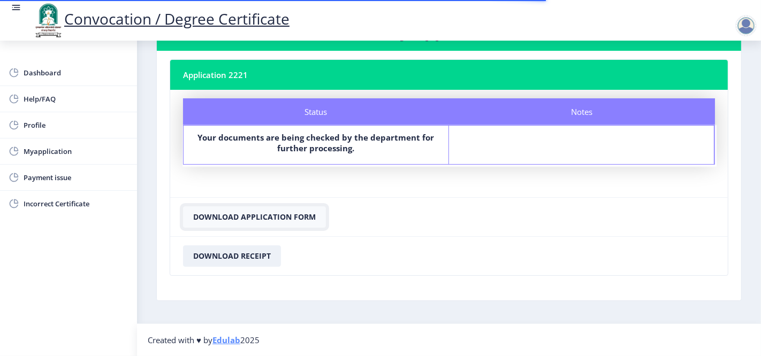
click at [239, 213] on button "Download Application Form" at bounding box center [254, 217] width 143 height 21
click at [232, 258] on button "Download Receipt" at bounding box center [232, 256] width 98 height 21
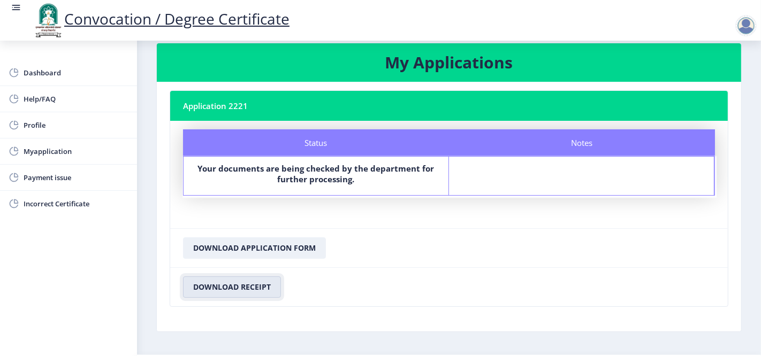
scroll to position [0, 0]
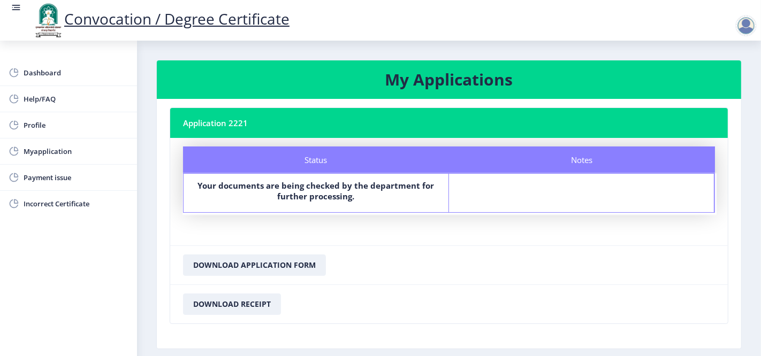
click at [740, 28] on div at bounding box center [745, 25] width 21 height 21
click at [673, 54] on span "Log out" at bounding box center [684, 54] width 69 height 13
